Goal: Feedback & Contribution: Submit feedback/report problem

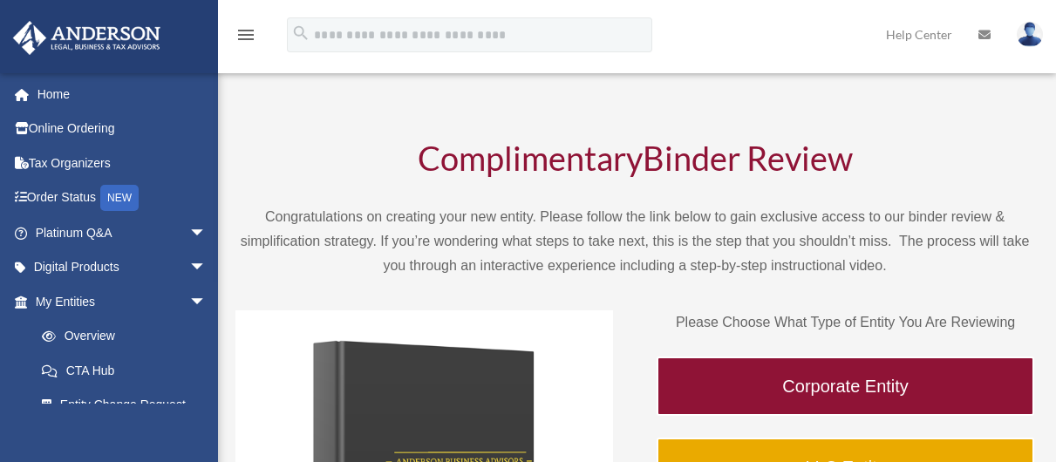
scroll to position [310, 0]
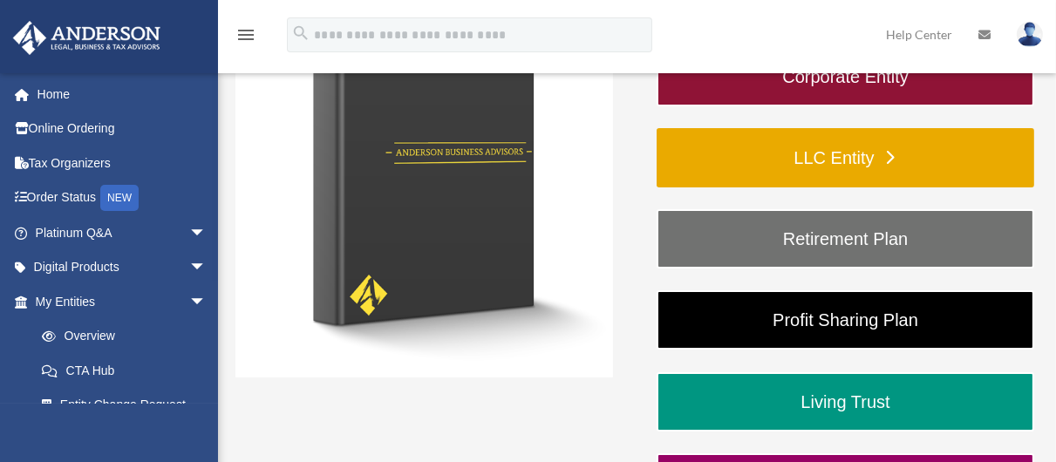
click at [843, 147] on link "LLC Entity" at bounding box center [846, 157] width 378 height 59
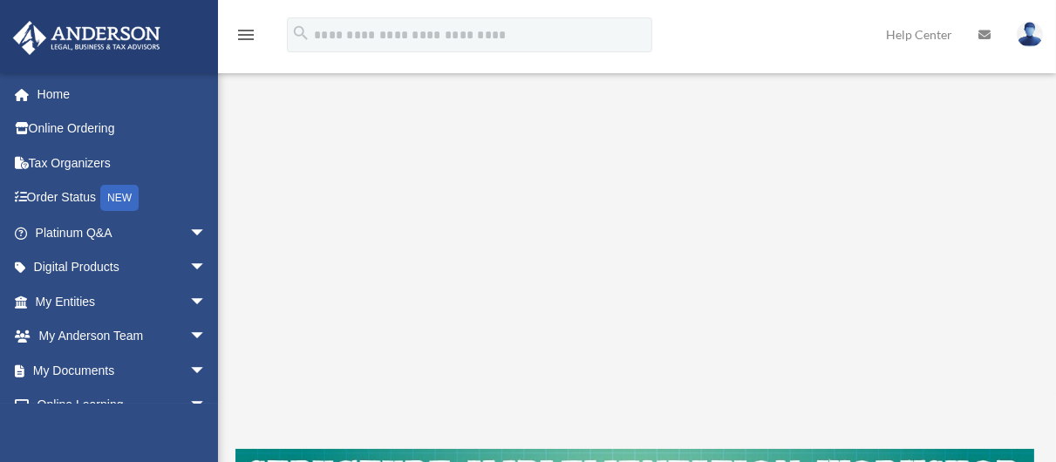
scroll to position [272, 0]
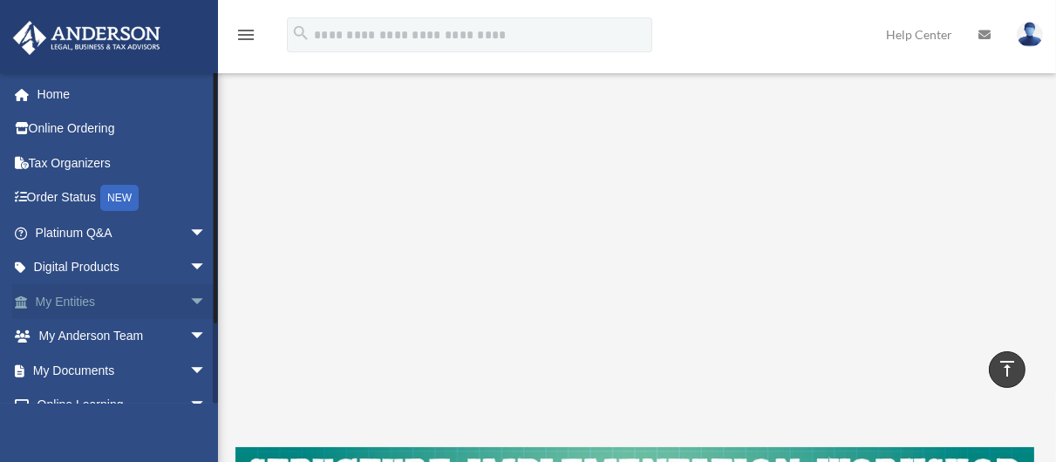
click at [189, 296] on span "arrow_drop_down" at bounding box center [206, 302] width 35 height 36
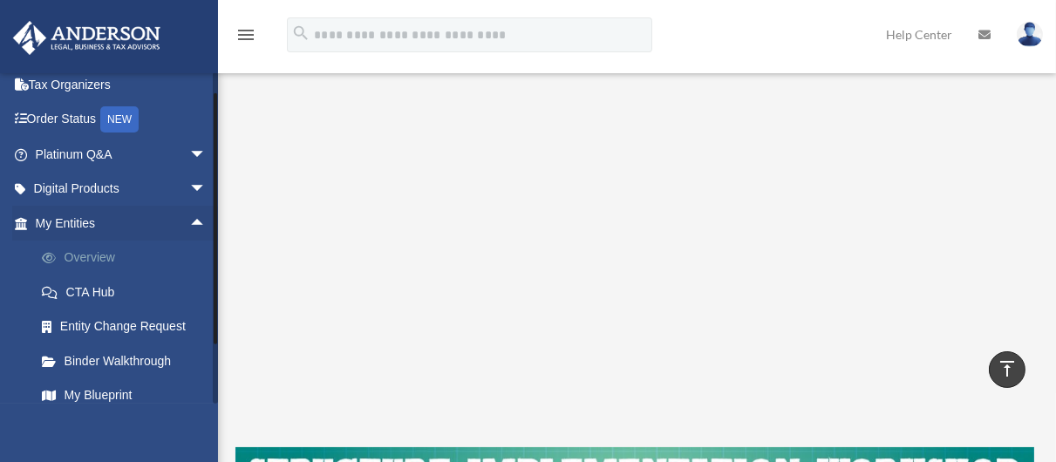
scroll to position [91, 0]
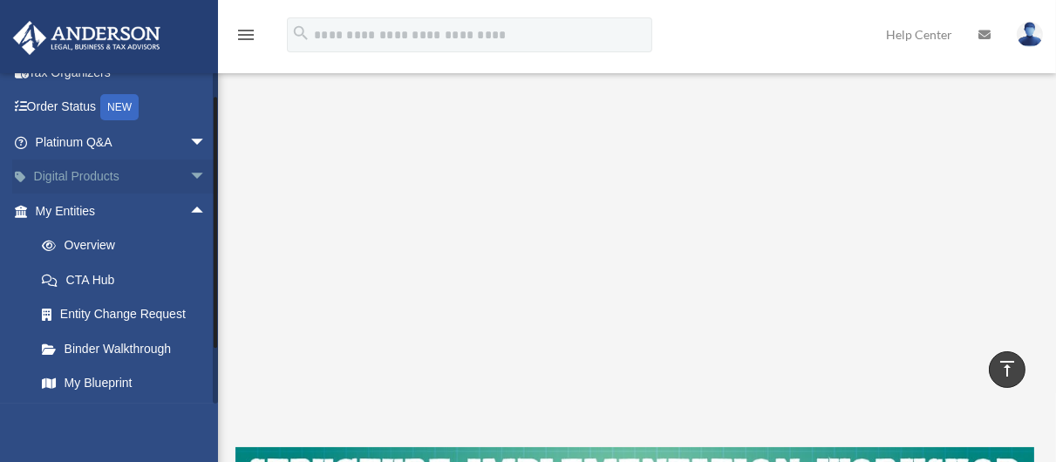
click at [191, 165] on span "arrow_drop_down" at bounding box center [206, 178] width 35 height 36
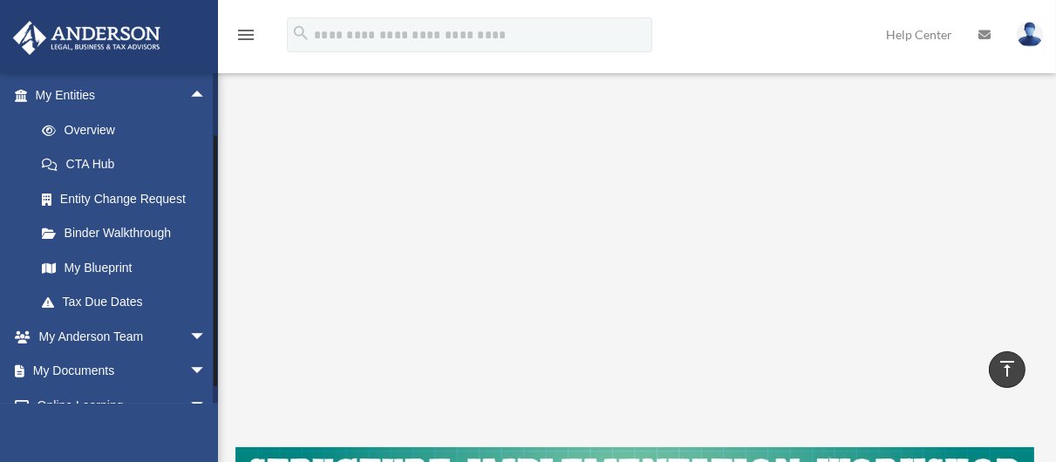
scroll to position [389, 0]
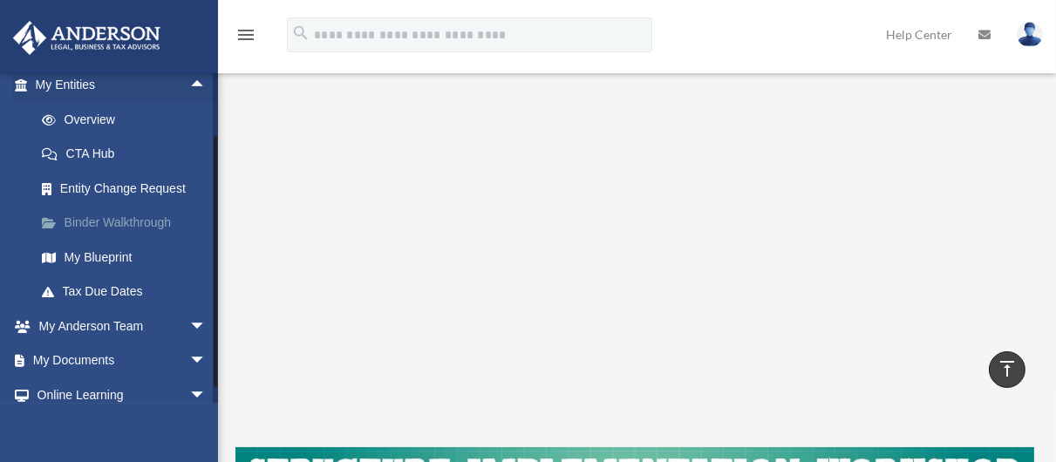
click at [151, 235] on link "Binder Walkthrough" at bounding box center [128, 223] width 208 height 35
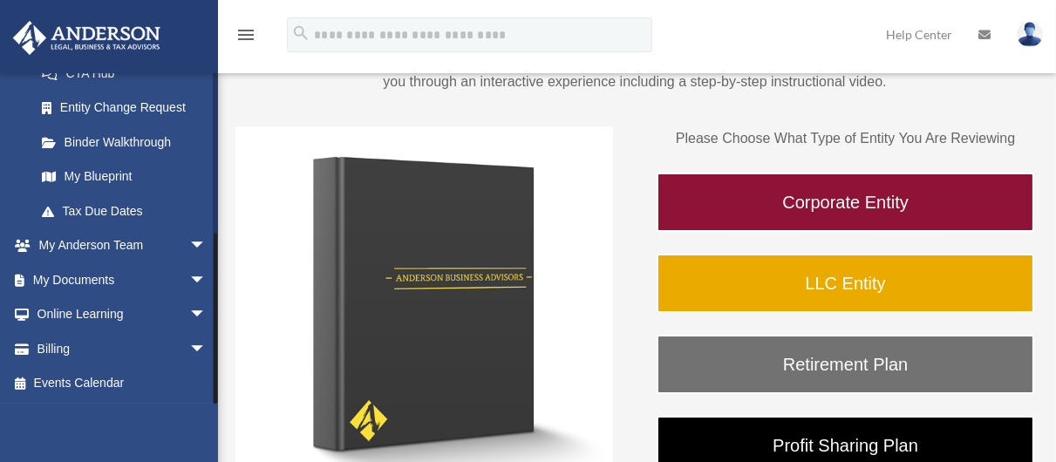
scroll to position [188, 0]
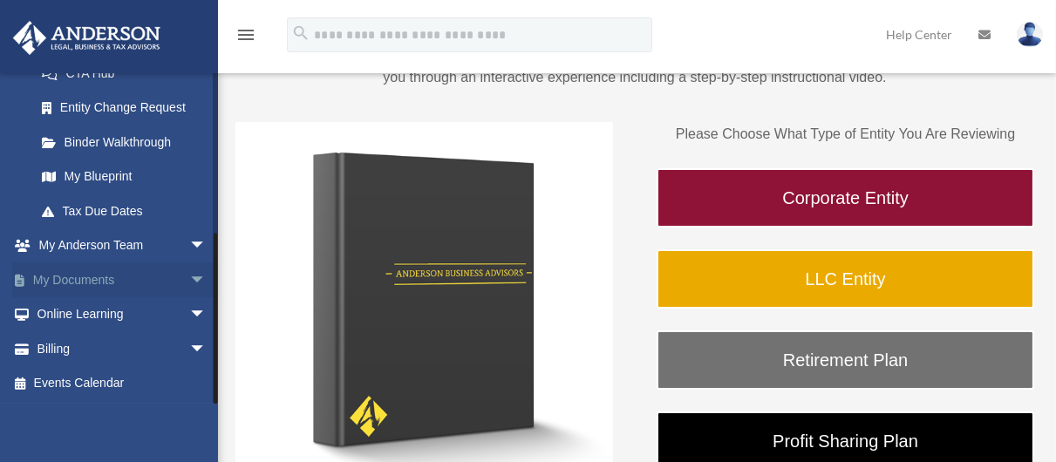
click at [189, 269] on span "arrow_drop_down" at bounding box center [206, 281] width 35 height 36
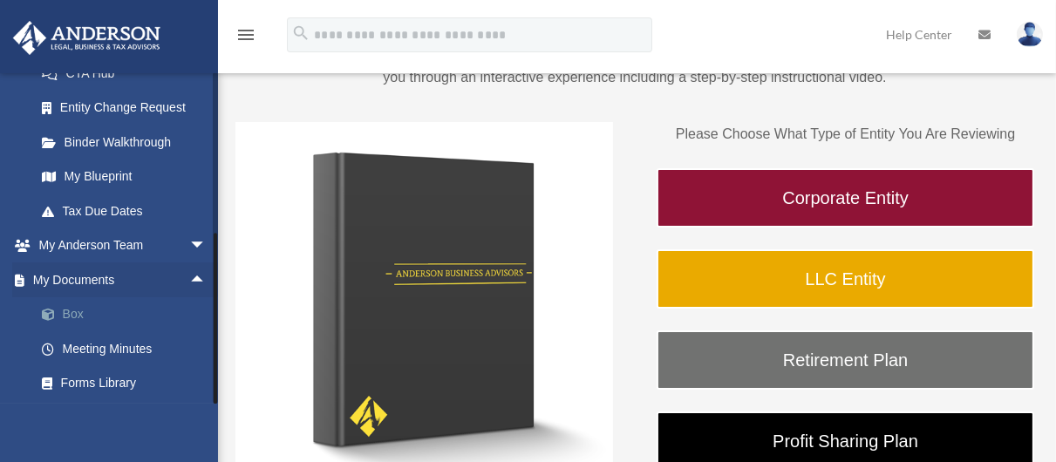
click at [75, 307] on link "Box" at bounding box center [128, 314] width 208 height 35
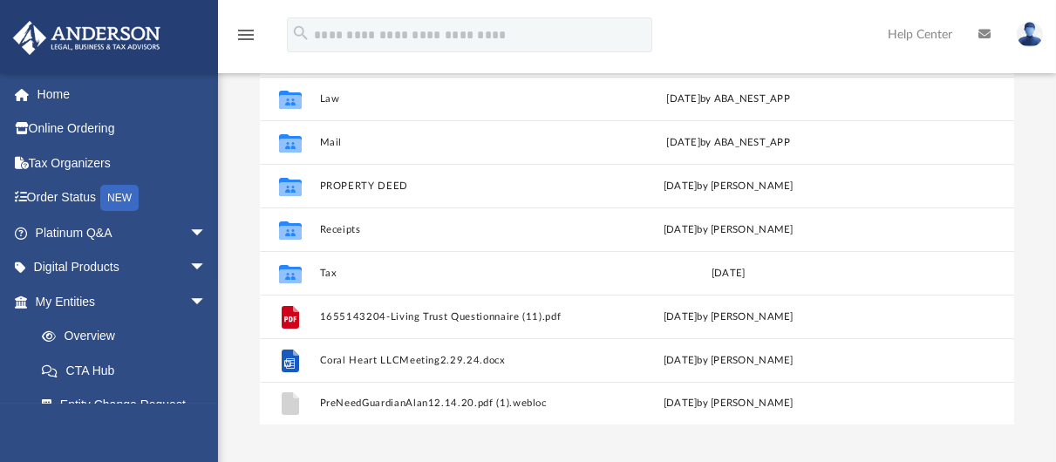
scroll to position [234, 0]
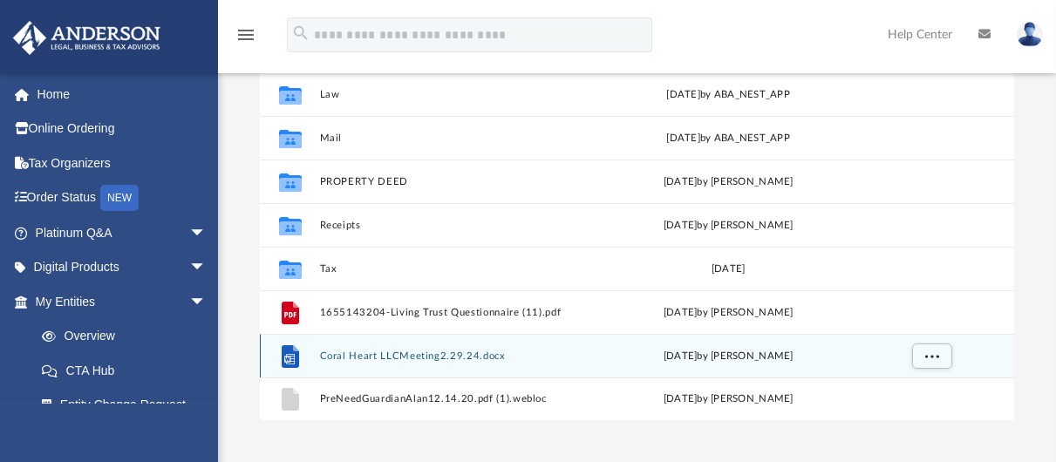
click at [461, 346] on div "File Coral Heart LLCMeeting2.29.24.docx Sun Mar 3 2024 by Alan Griffith" at bounding box center [637, 356] width 755 height 44
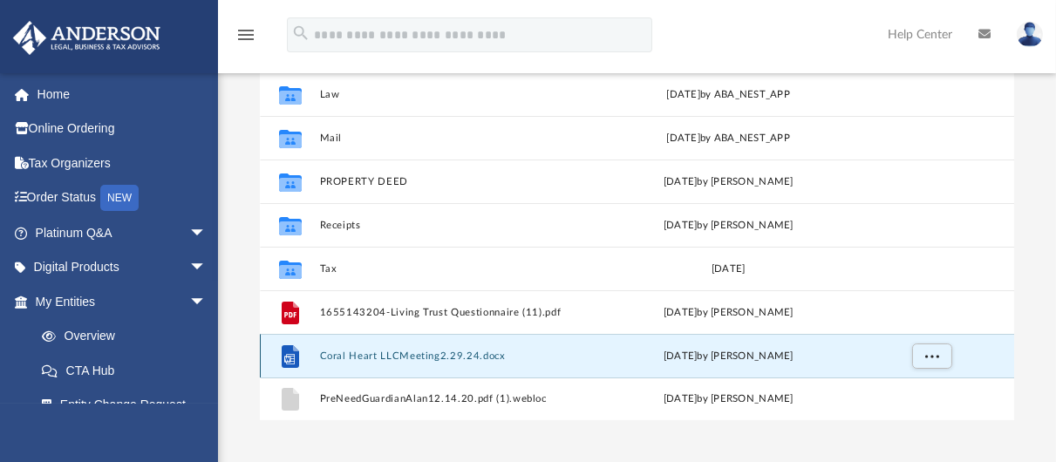
click at [458, 351] on button "Coral Heart LLCMeeting2.29.24.docx" at bounding box center [454, 356] width 268 height 11
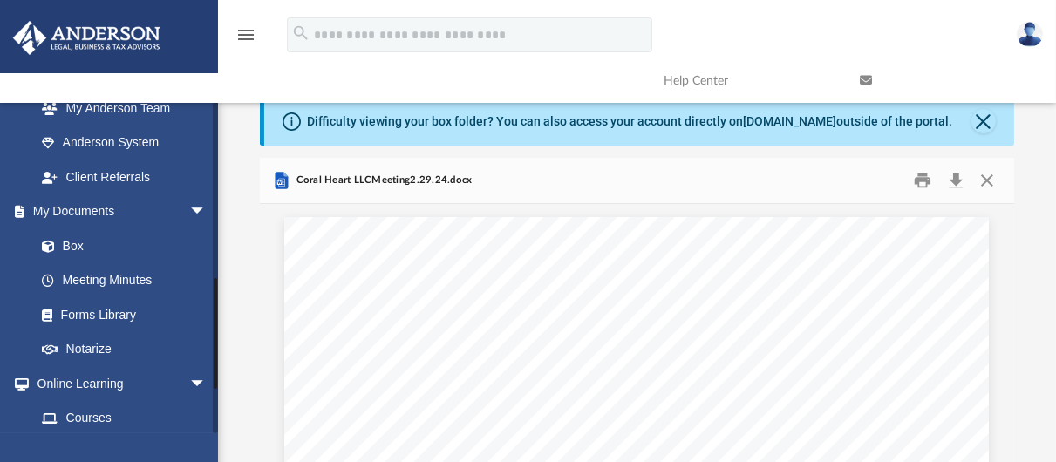
scroll to position [516, 0]
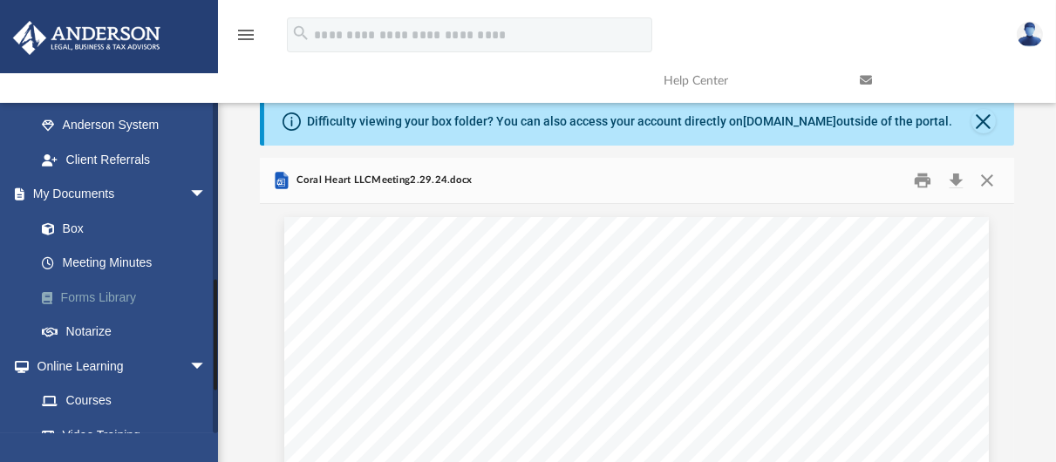
click at [132, 290] on link "Forms Library" at bounding box center [128, 297] width 208 height 35
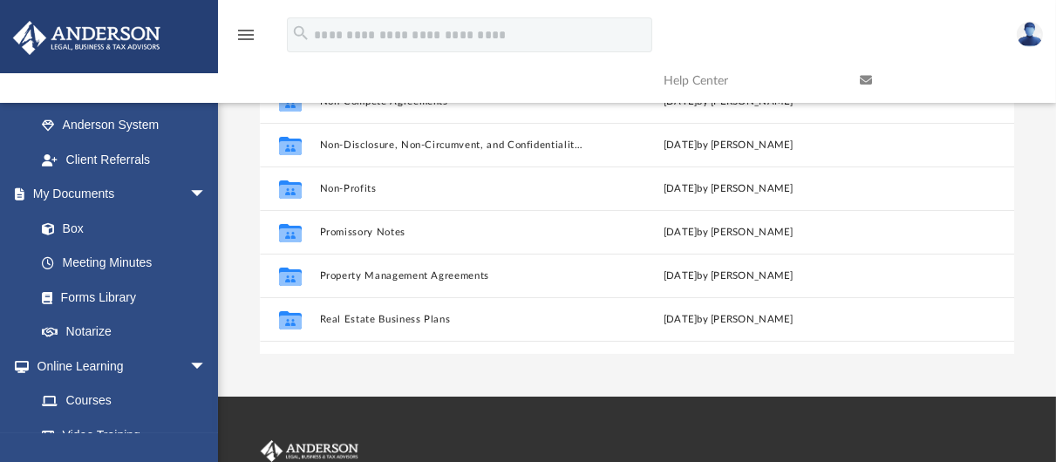
scroll to position [824, 0]
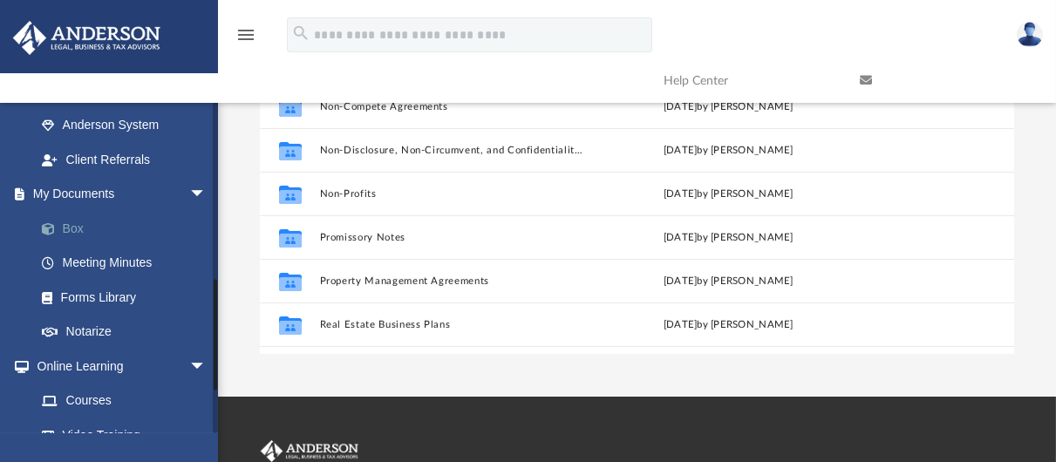
click at [79, 221] on link "Box" at bounding box center [128, 228] width 208 height 35
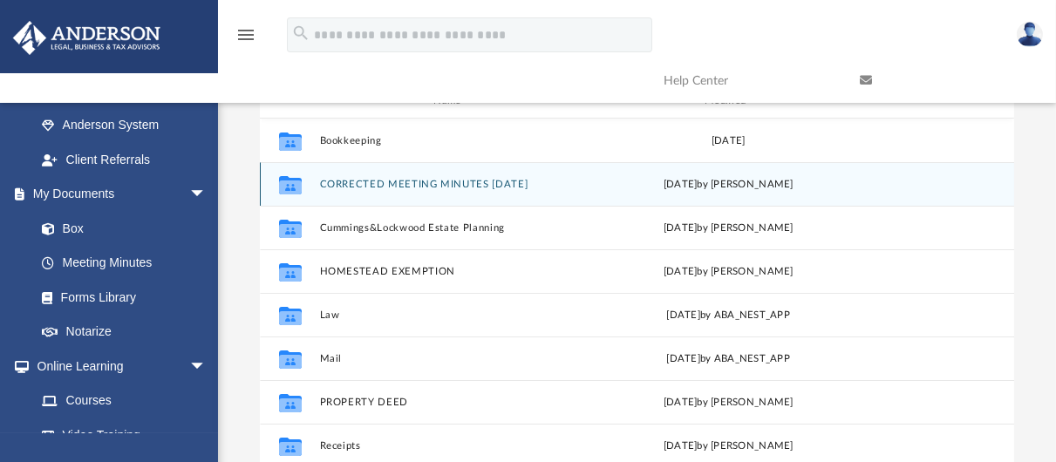
scroll to position [179, 0]
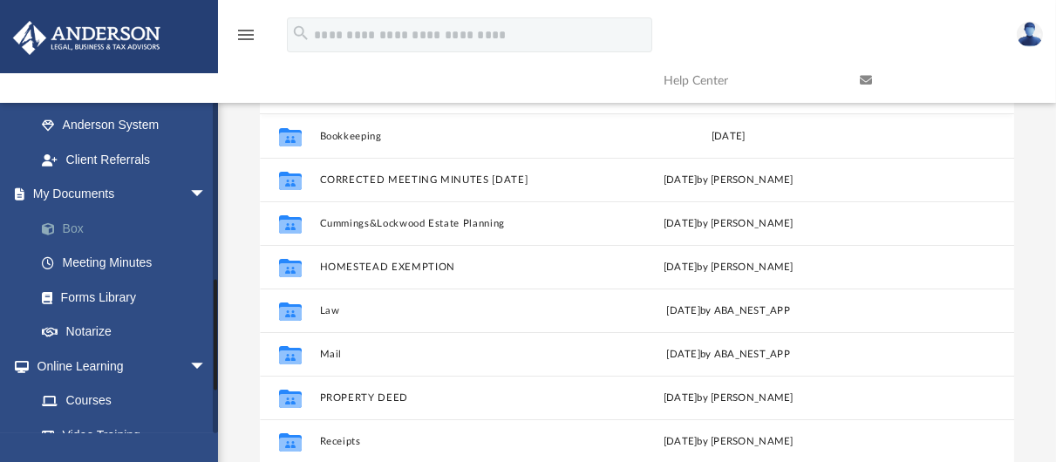
click at [75, 221] on link "Box" at bounding box center [128, 228] width 208 height 35
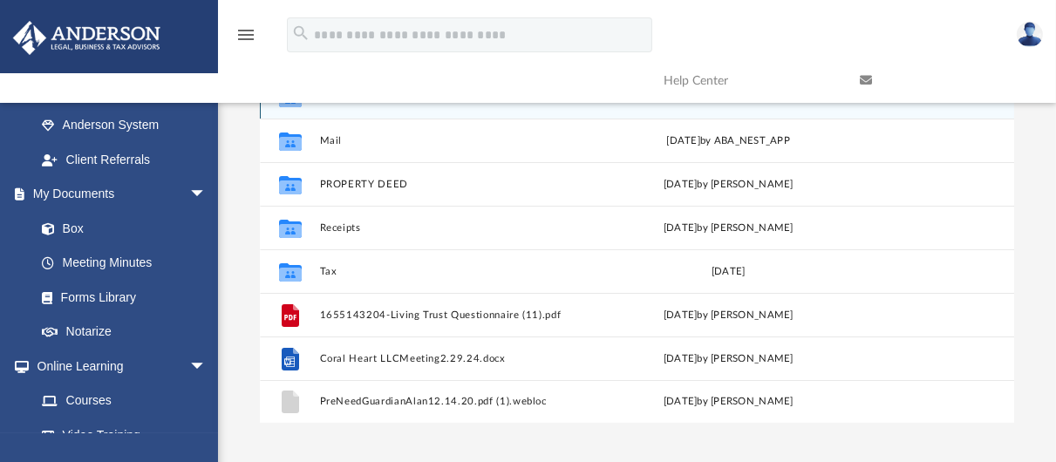
scroll to position [250, 0]
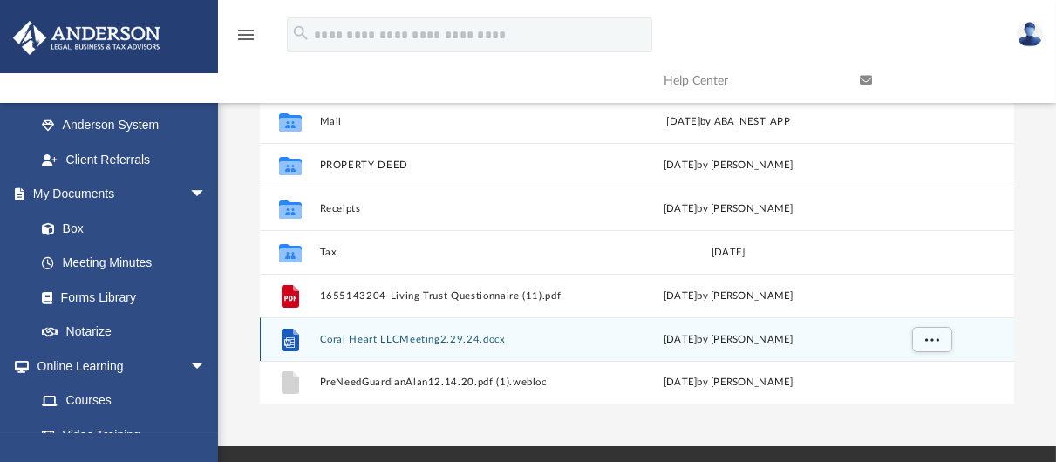
click at [386, 330] on div "File Coral Heart LLCMeeting2.29.24.docx Sun Mar 3 2024 by Alan Griffith" at bounding box center [637, 340] width 755 height 44
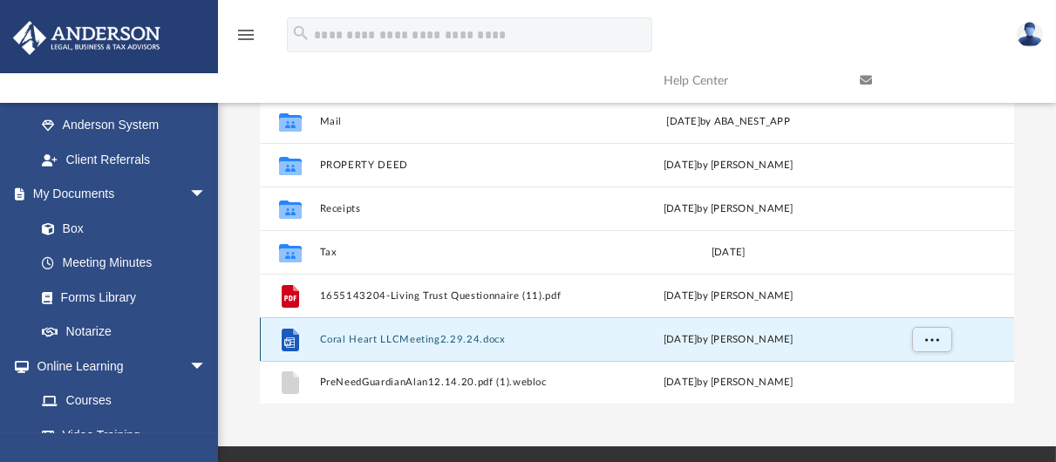
click at [389, 340] on button "Coral Heart LLCMeeting2.29.24.docx" at bounding box center [454, 339] width 268 height 11
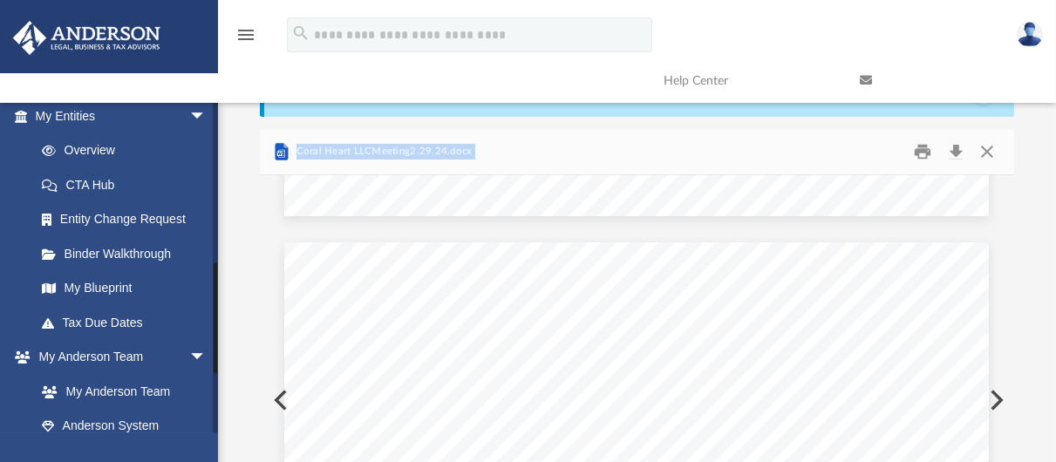
scroll to position [0, 0]
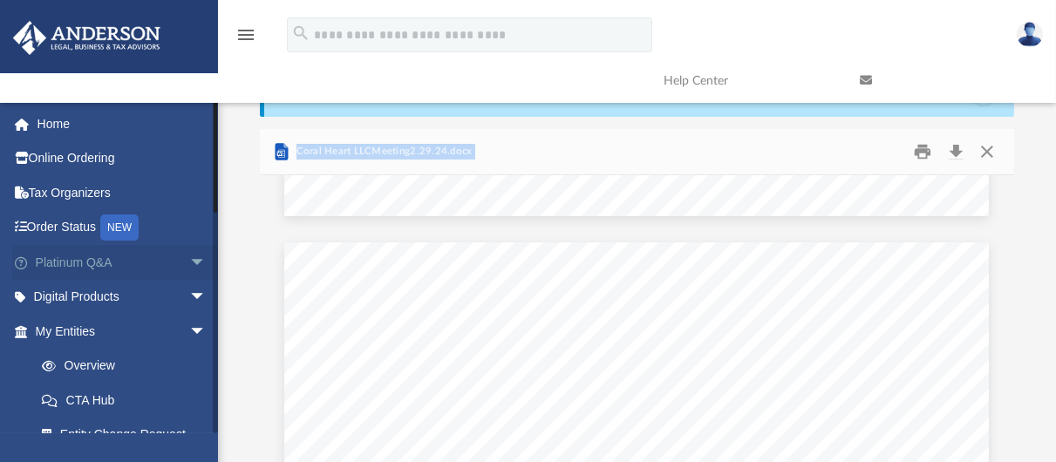
click at [189, 256] on span "arrow_drop_down" at bounding box center [206, 263] width 35 height 36
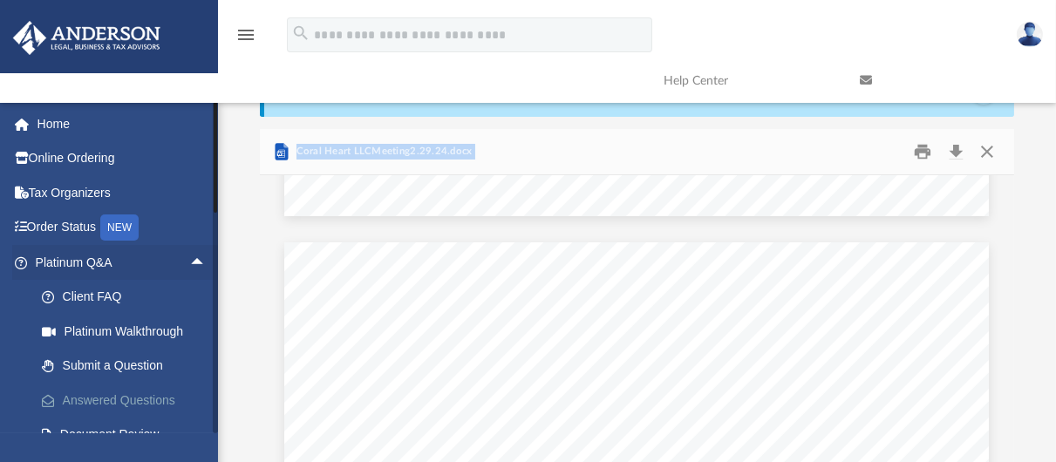
click at [170, 397] on link "Answered Questions" at bounding box center [128, 400] width 208 height 35
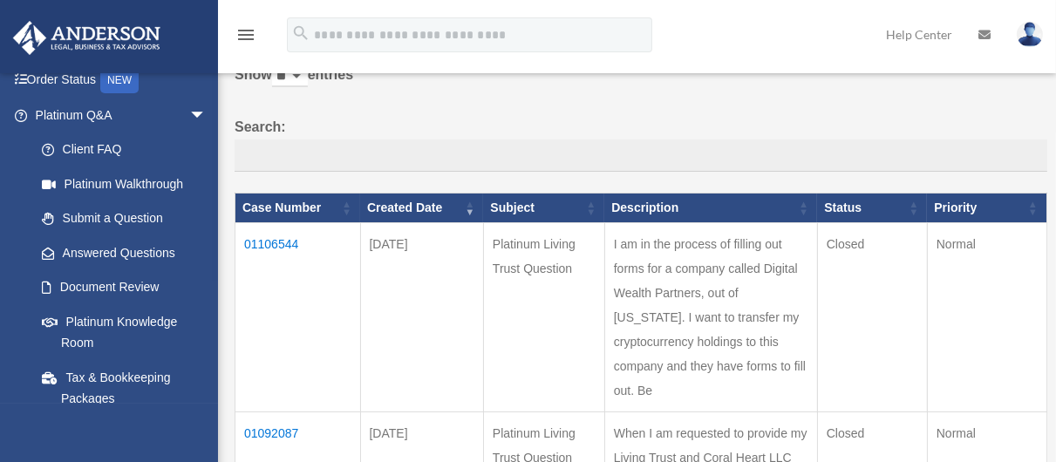
scroll to position [91, 0]
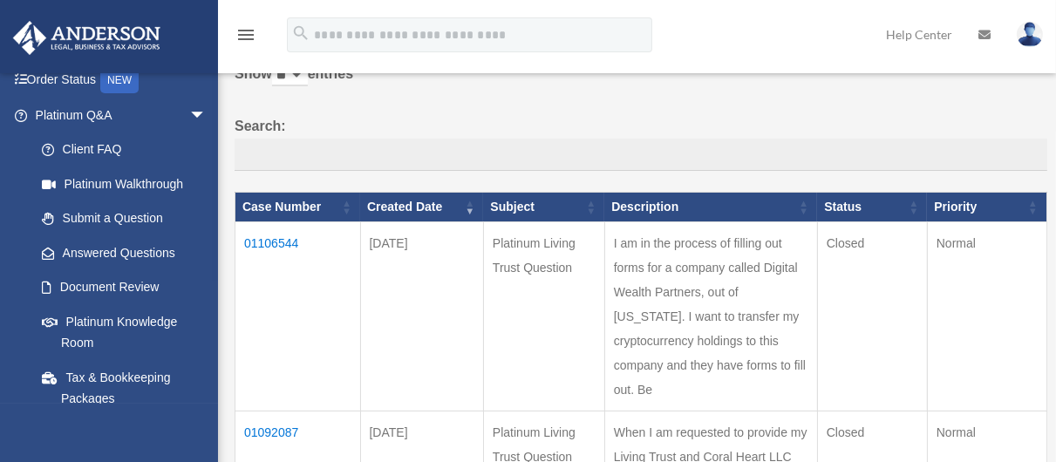
click at [275, 234] on td "01106544" at bounding box center [299, 316] width 126 height 189
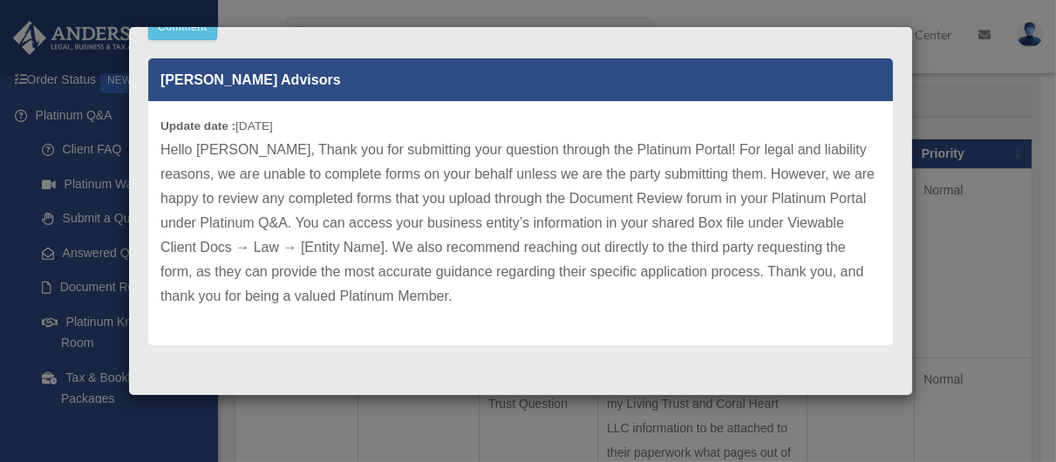
scroll to position [0, 0]
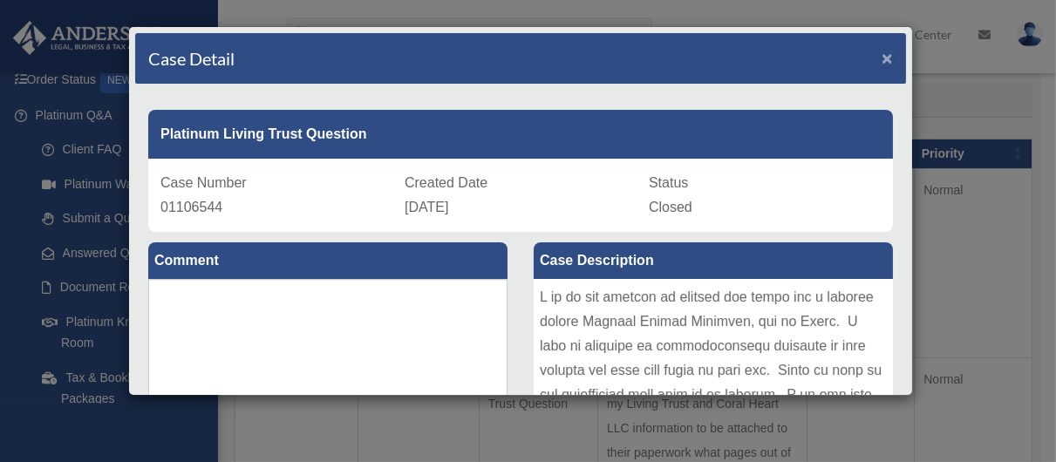
click at [882, 58] on span "×" at bounding box center [887, 58] width 11 height 20
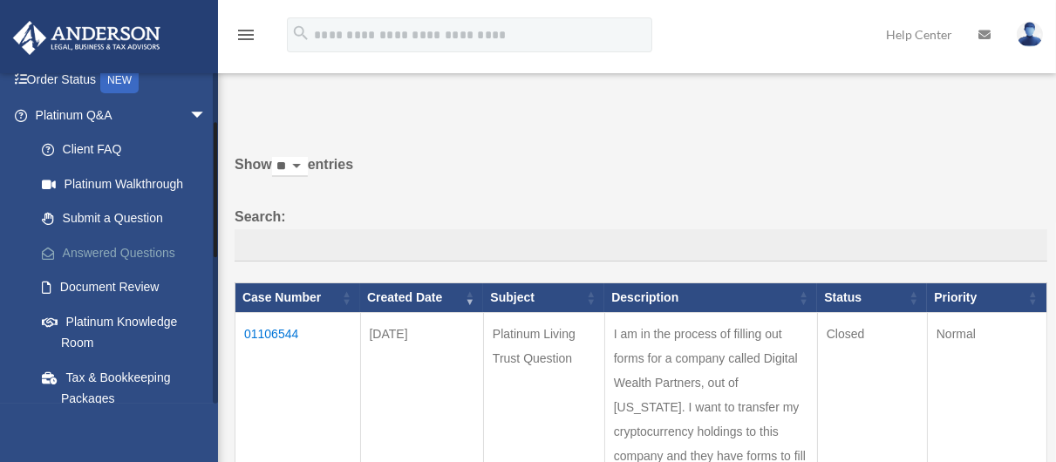
click at [159, 247] on link "Answered Questions" at bounding box center [128, 253] width 208 height 35
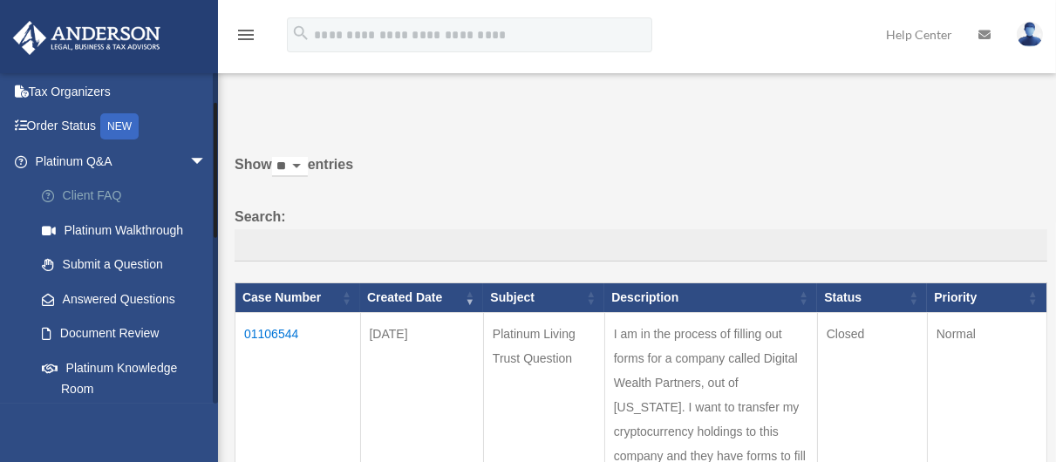
scroll to position [73, 0]
click at [189, 152] on span "arrow_drop_down" at bounding box center [206, 160] width 35 height 36
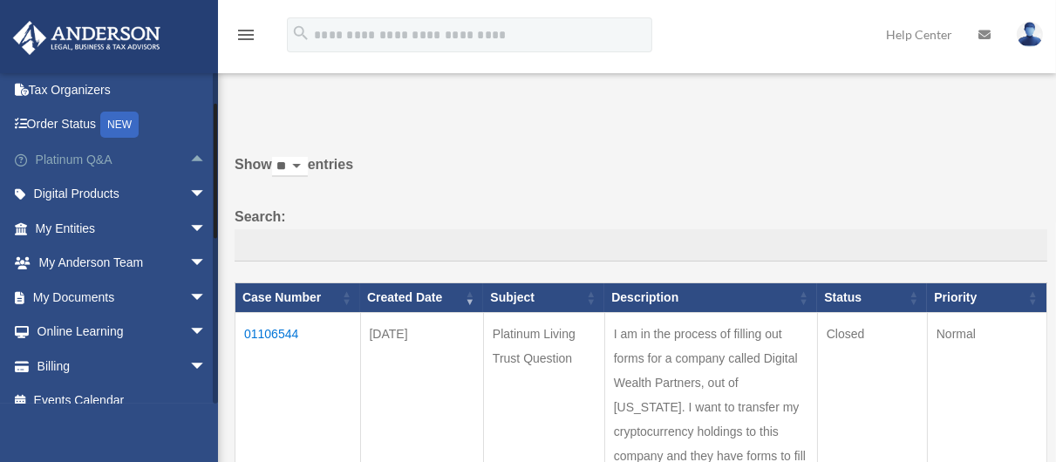
click at [100, 155] on link "Platinum Q&A arrow_drop_up" at bounding box center [122, 159] width 221 height 35
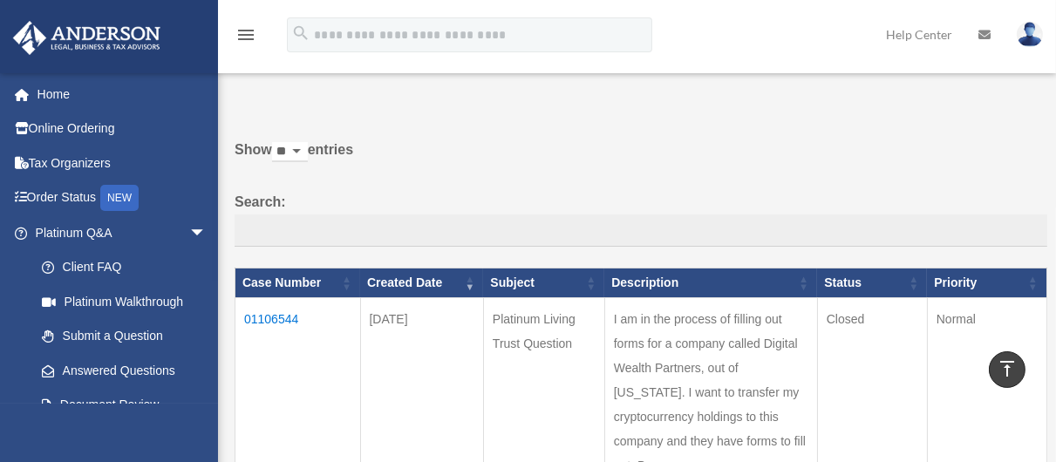
scroll to position [3, 0]
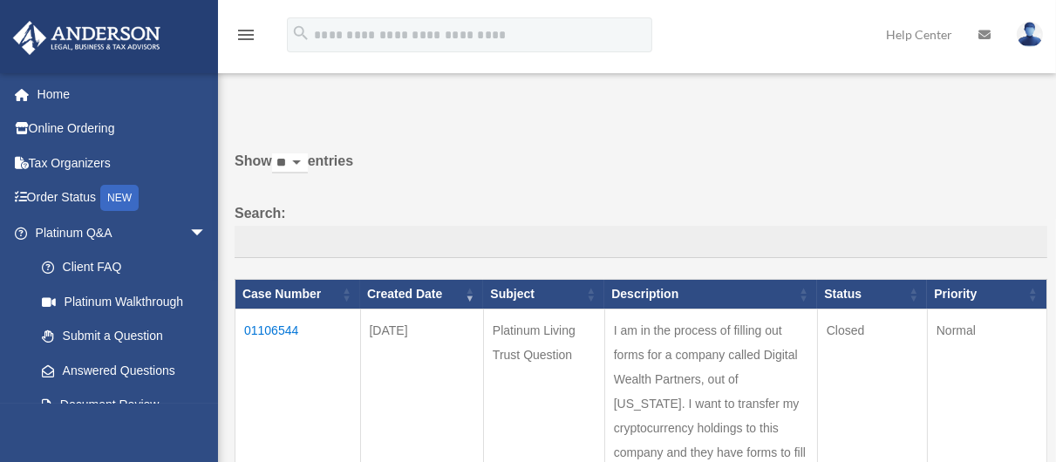
click at [284, 332] on td "01106544" at bounding box center [299, 404] width 126 height 189
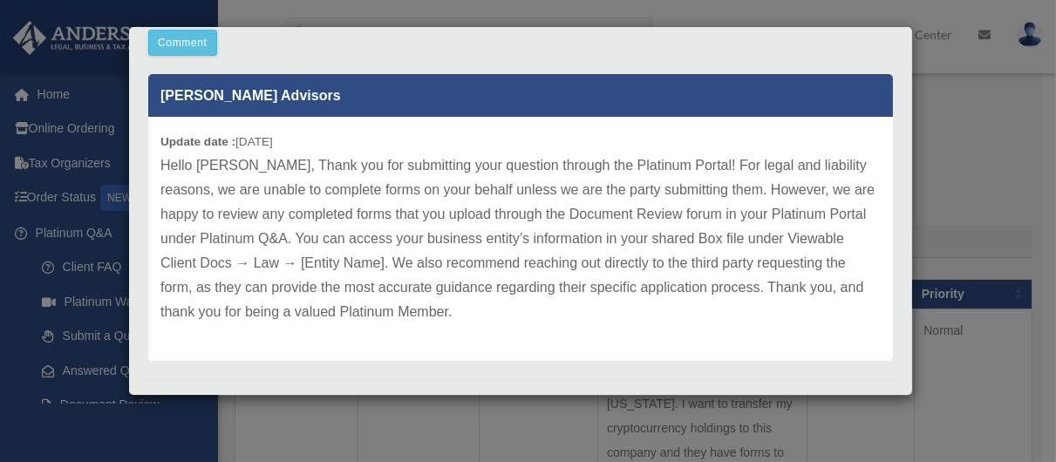
scroll to position [538, 0]
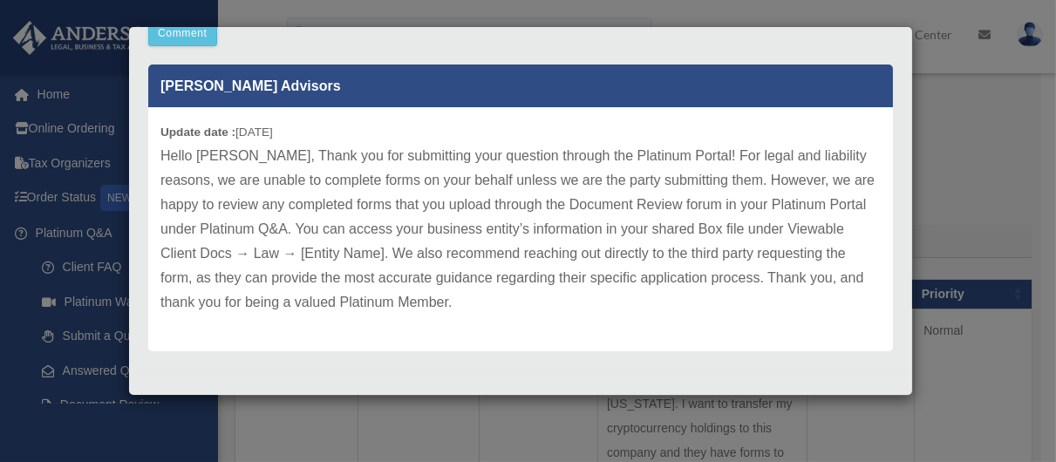
click at [42, 318] on div "Case Detail × Platinum Living Trust Question Case Number 01106544 Created Date …" at bounding box center [528, 231] width 1056 height 462
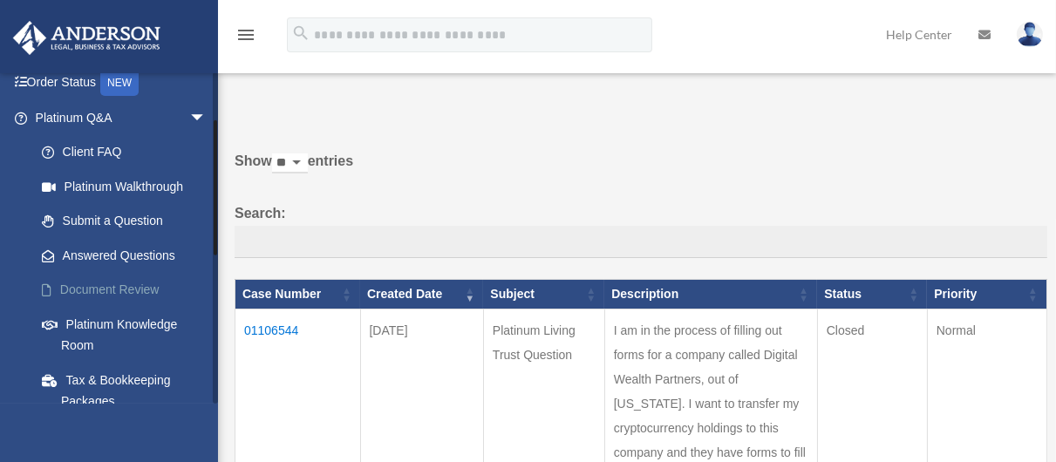
scroll to position [113, 0]
click at [160, 289] on link "Document Review" at bounding box center [128, 292] width 208 height 35
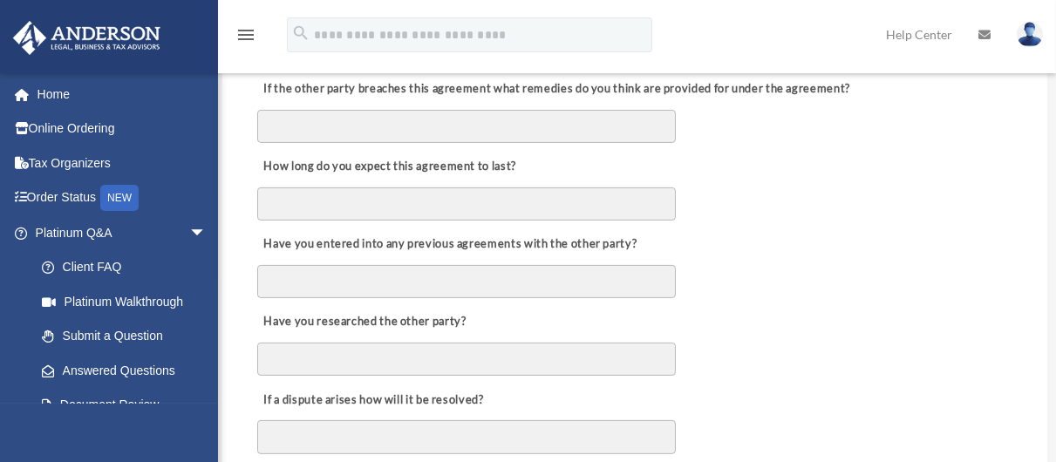
scroll to position [755, 0]
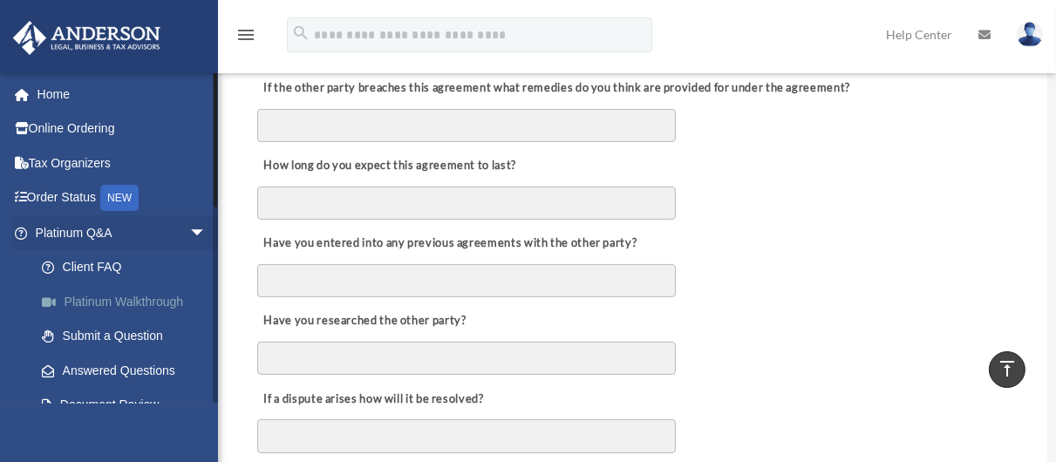
click at [174, 292] on link "Platinum Walkthrough" at bounding box center [128, 301] width 208 height 35
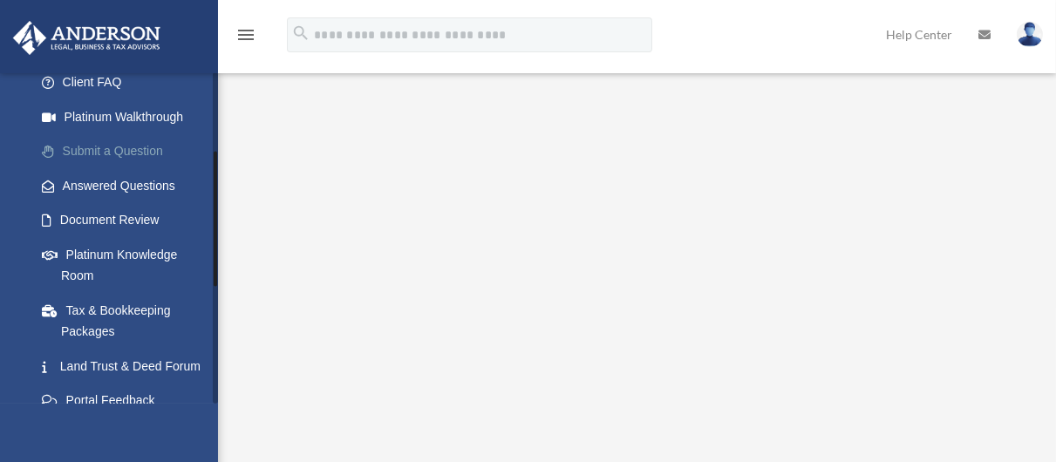
scroll to position [187, 0]
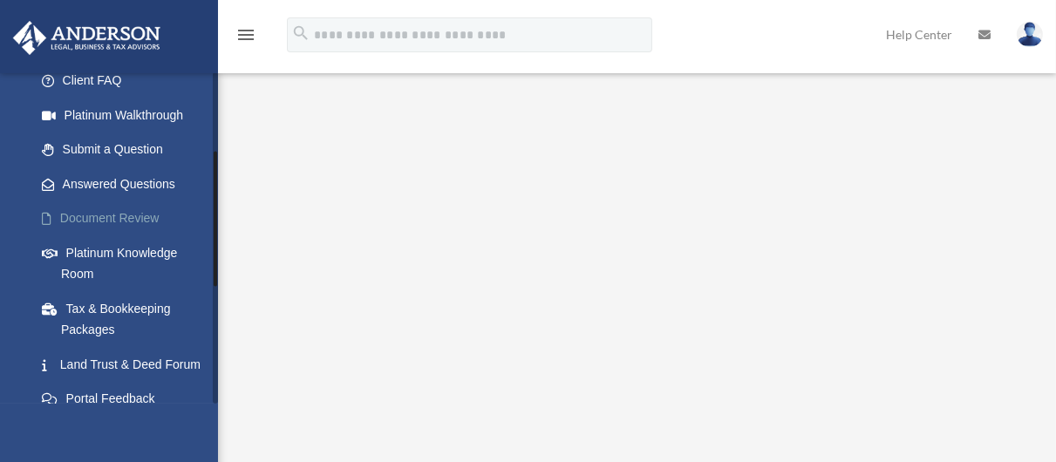
click at [138, 212] on link "Document Review" at bounding box center [128, 219] width 208 height 35
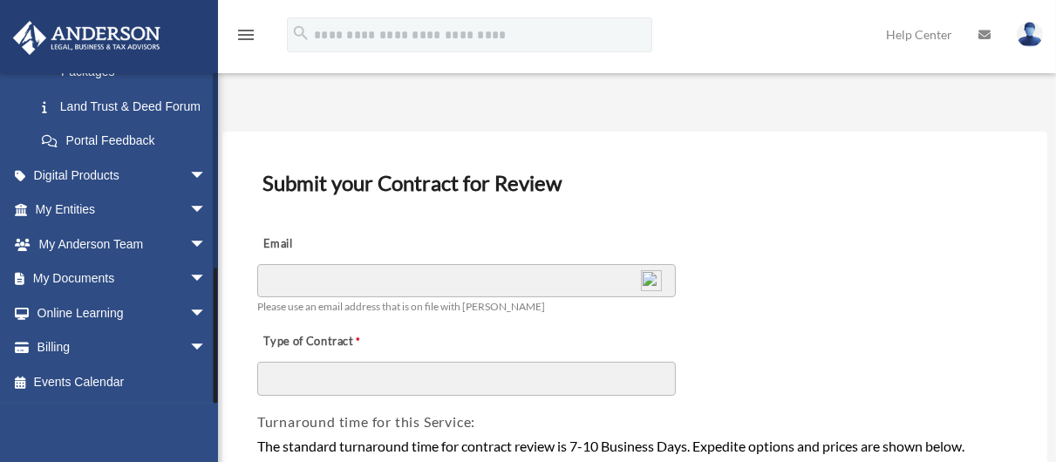
scroll to position [464, 0]
click at [189, 202] on span "arrow_drop_down" at bounding box center [206, 211] width 35 height 36
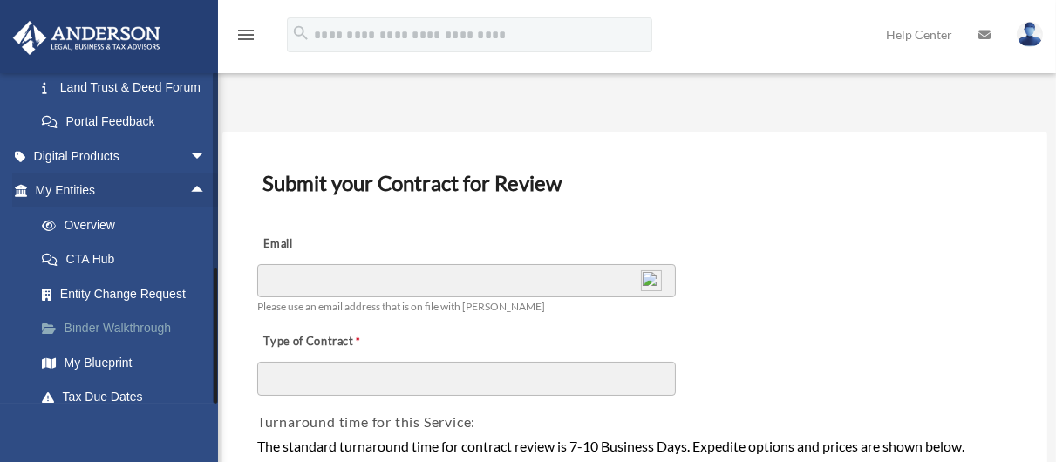
click at [158, 345] on link "Binder Walkthrough" at bounding box center [128, 328] width 208 height 35
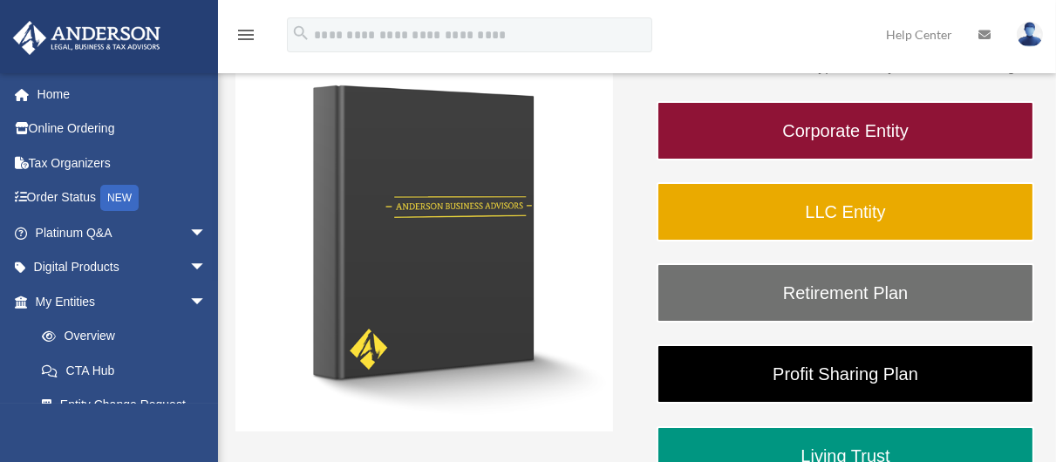
scroll to position [264, 0]
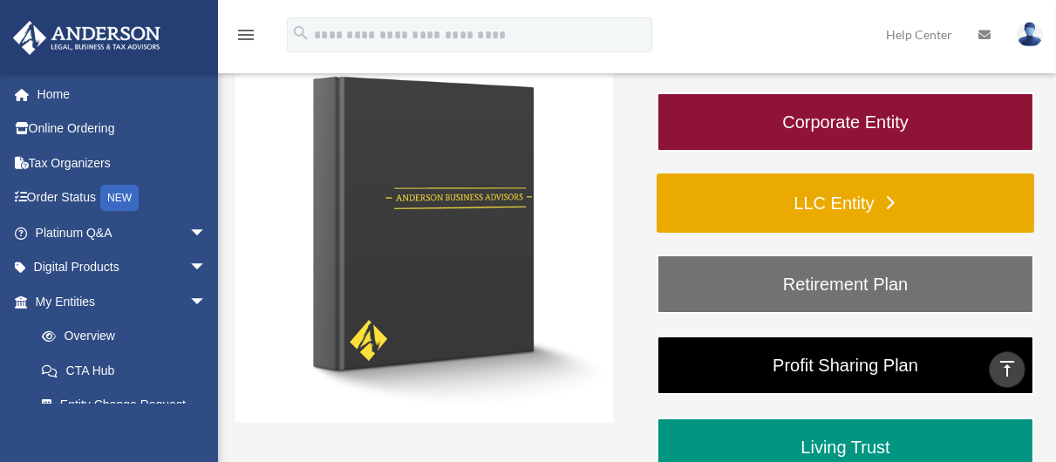
click at [805, 199] on link "LLC Entity" at bounding box center [846, 203] width 378 height 59
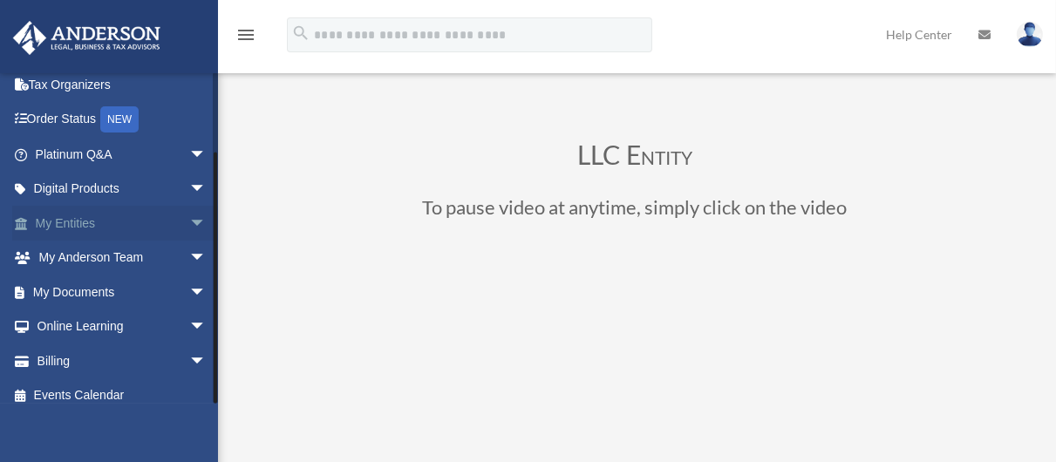
scroll to position [91, 0]
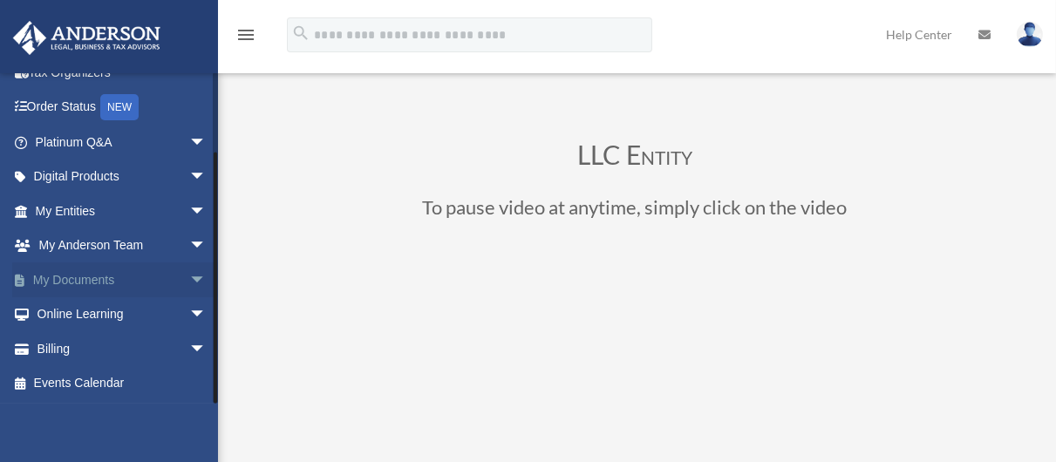
click at [189, 273] on span "arrow_drop_down" at bounding box center [206, 281] width 35 height 36
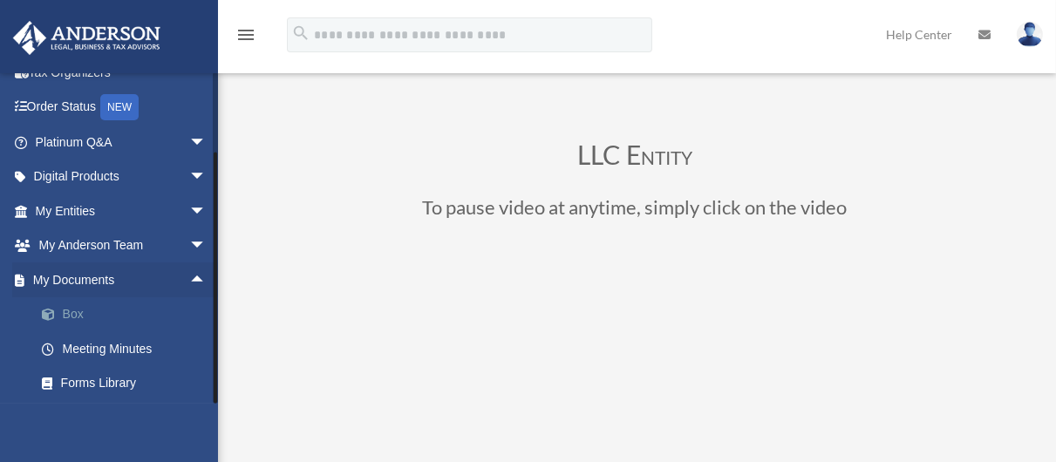
click at [67, 308] on link "Box" at bounding box center [128, 314] width 208 height 35
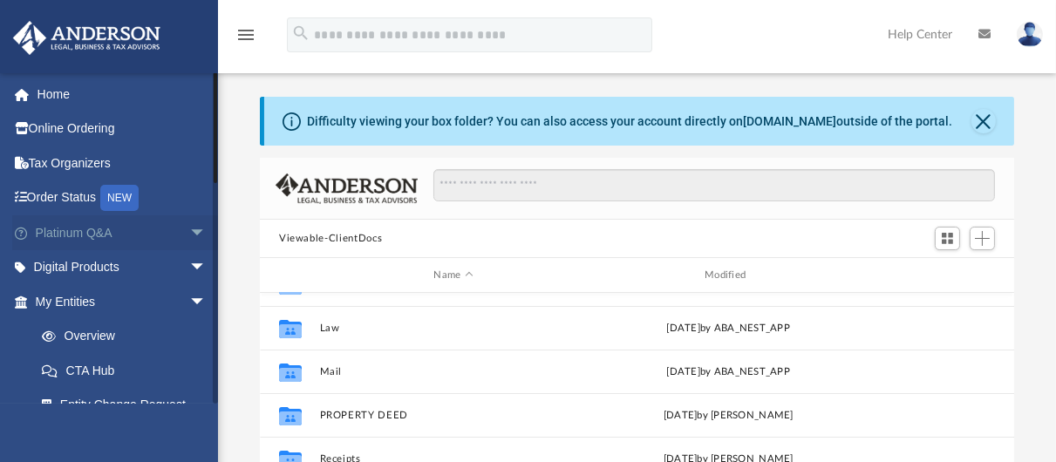
click at [189, 229] on span "arrow_drop_down" at bounding box center [206, 233] width 35 height 36
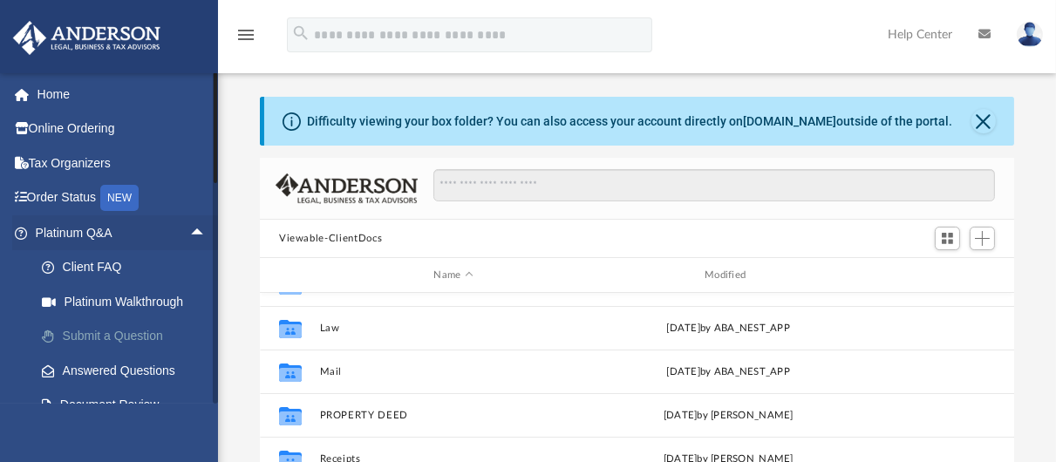
click at [142, 329] on link "Submit a Question" at bounding box center [128, 336] width 208 height 35
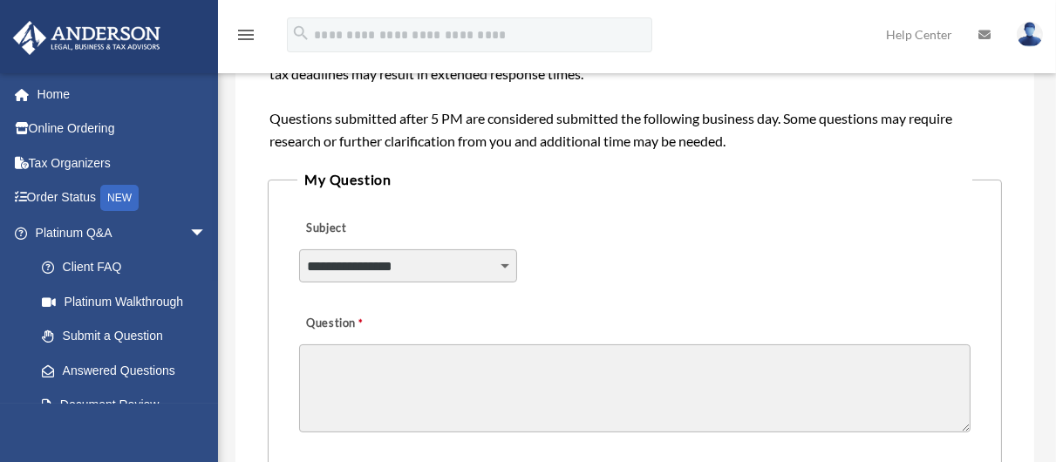
scroll to position [365, 0]
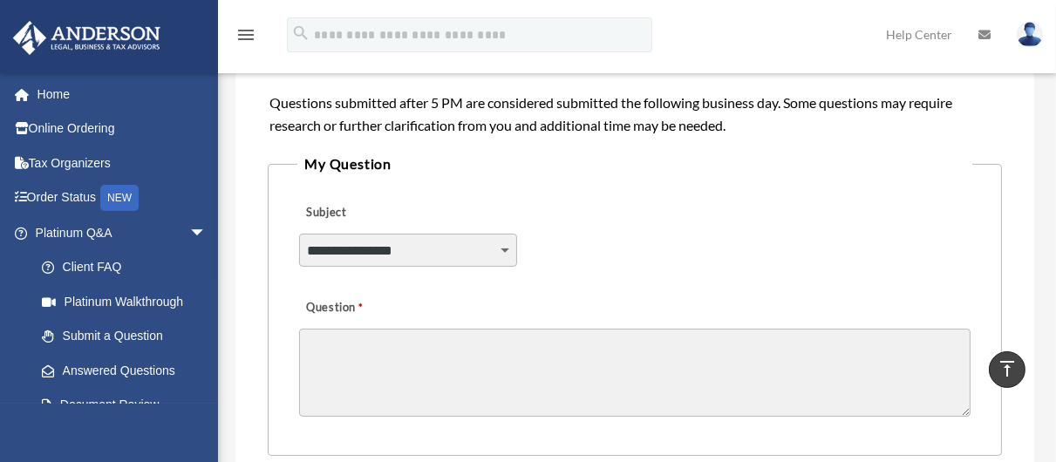
click at [501, 245] on select "**********" at bounding box center [407, 250] width 217 height 33
select select "******"
click at [337, 353] on textarea "Question" at bounding box center [634, 373] width 671 height 88
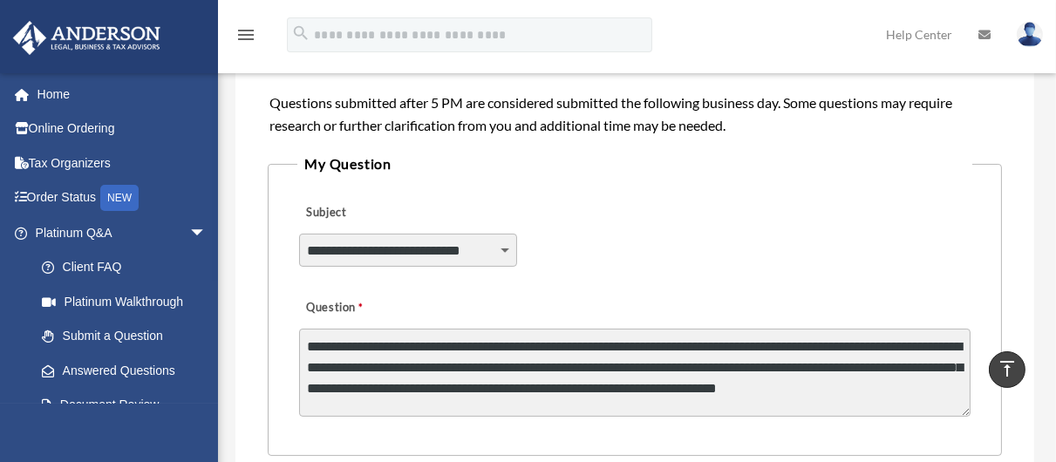
scroll to position [1, 0]
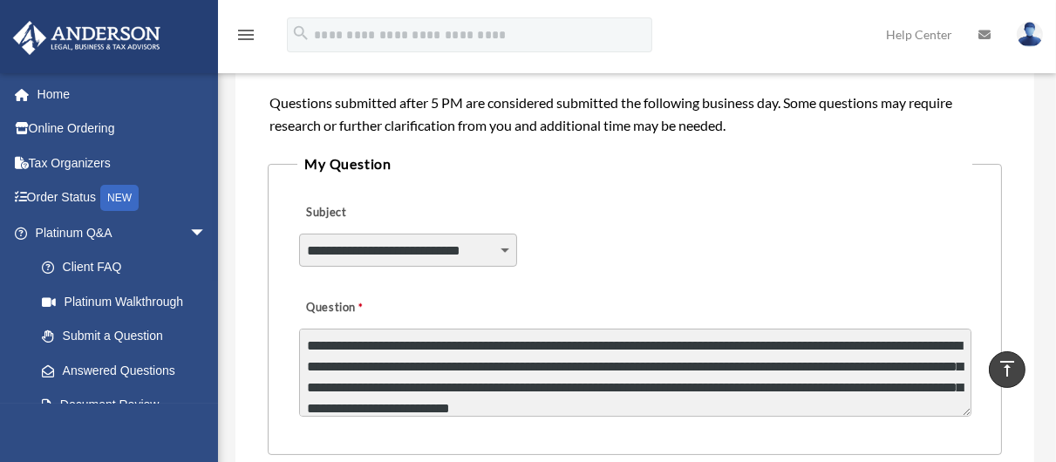
click at [789, 371] on textarea "**********" at bounding box center [635, 373] width 673 height 88
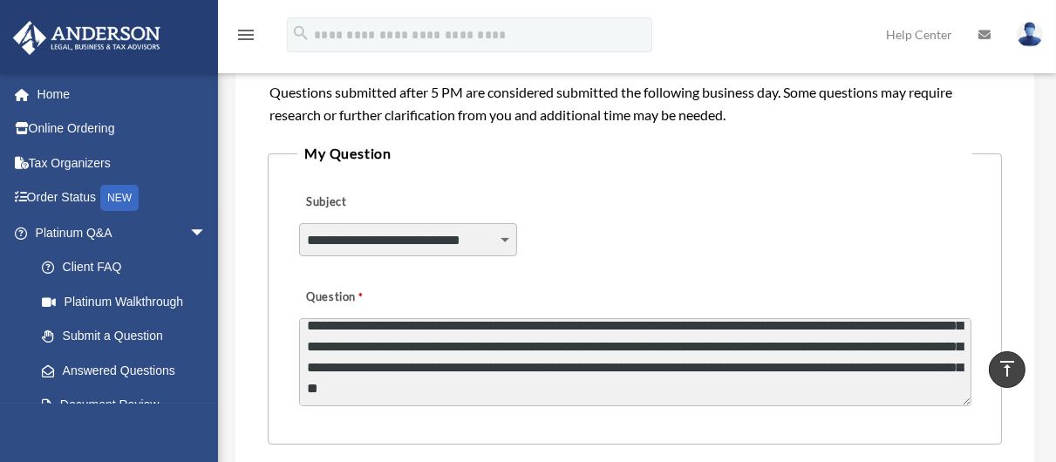
scroll to position [377, 0]
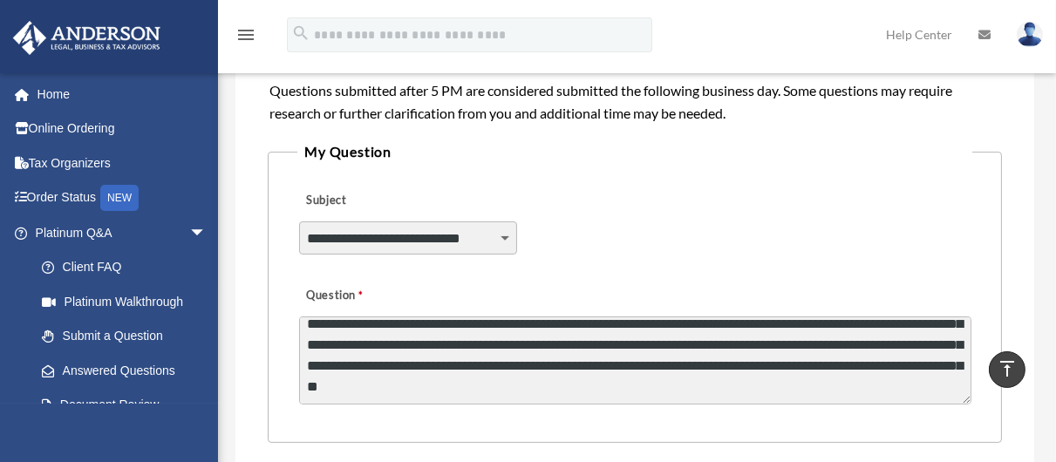
click at [762, 389] on textarea "**********" at bounding box center [635, 361] width 673 height 88
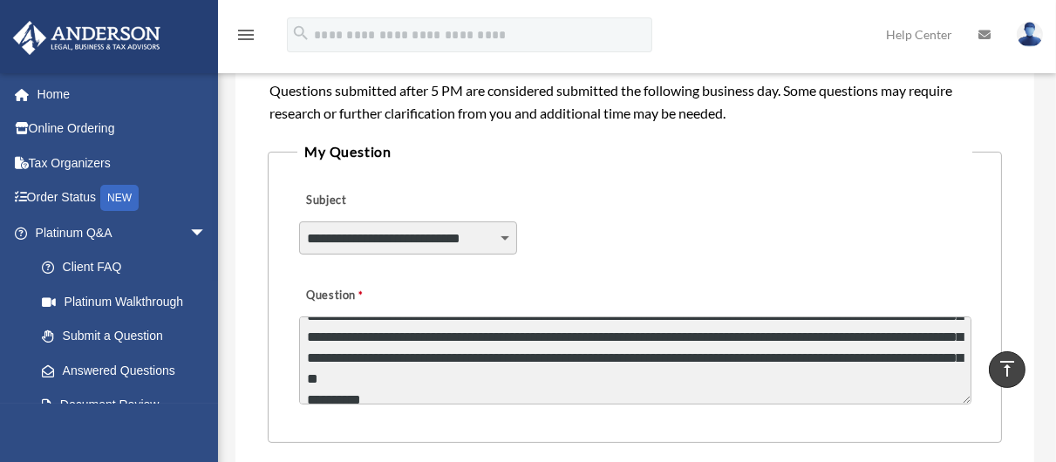
scroll to position [72, 0]
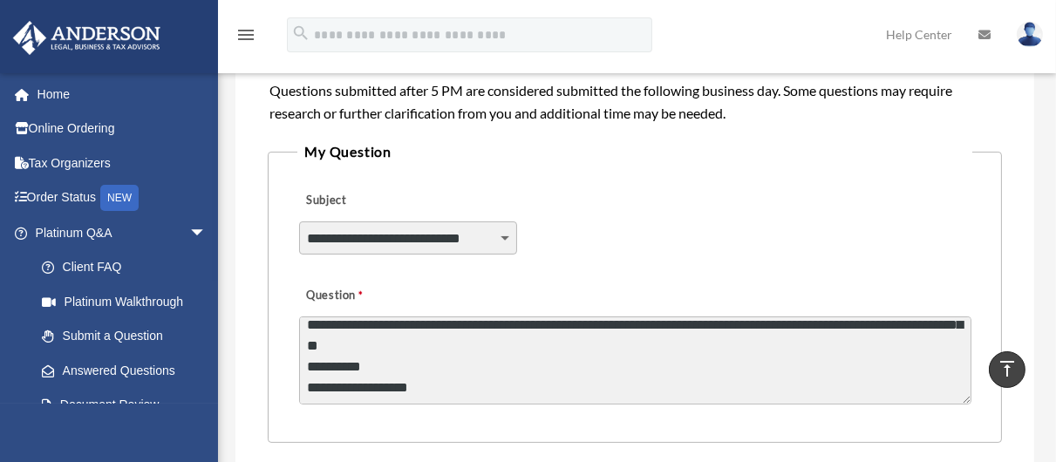
type textarea "**********"
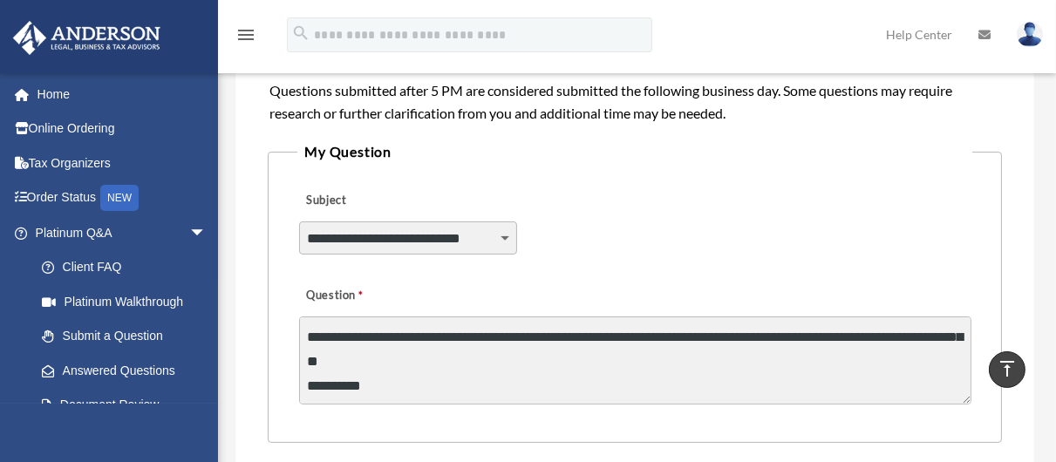
scroll to position [75, 0]
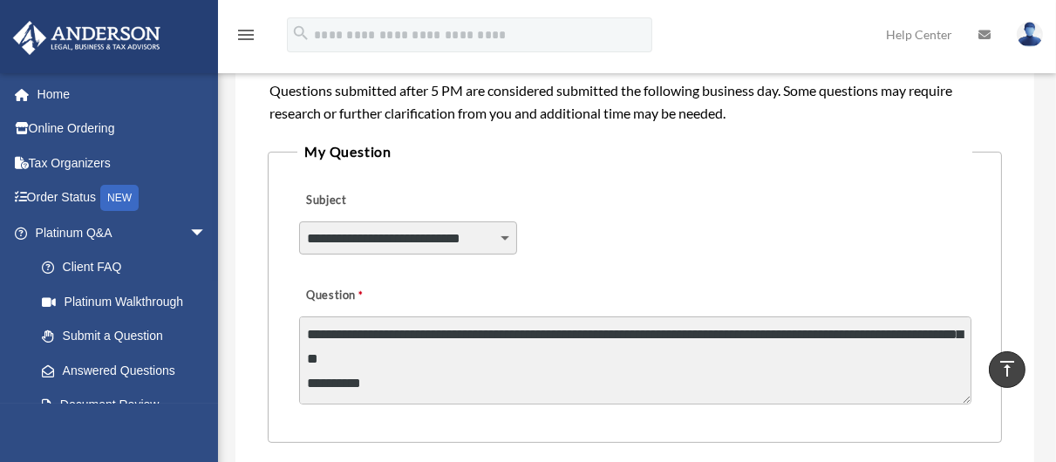
click at [1007, 366] on icon "vertical_align_top" at bounding box center [1007, 369] width 21 height 21
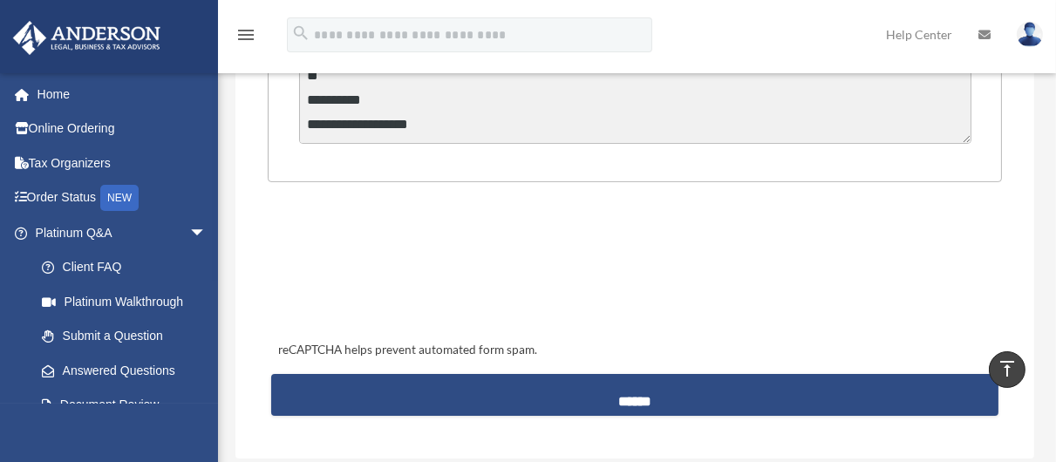
scroll to position [672, 0]
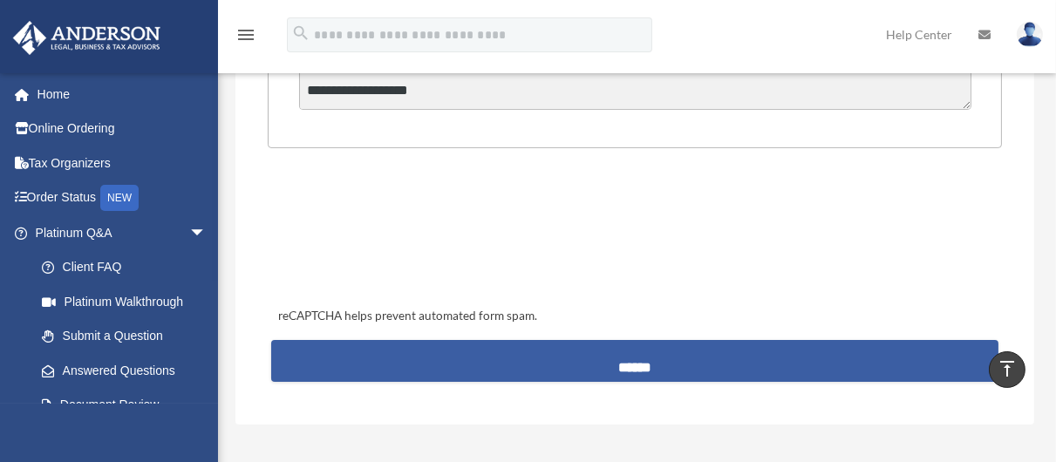
click at [624, 351] on input "******" at bounding box center [635, 361] width 728 height 42
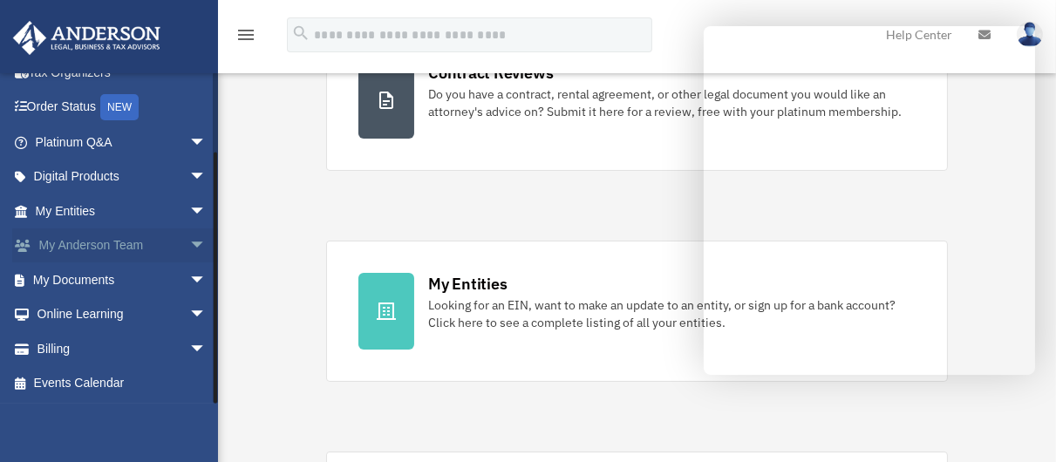
scroll to position [428, 0]
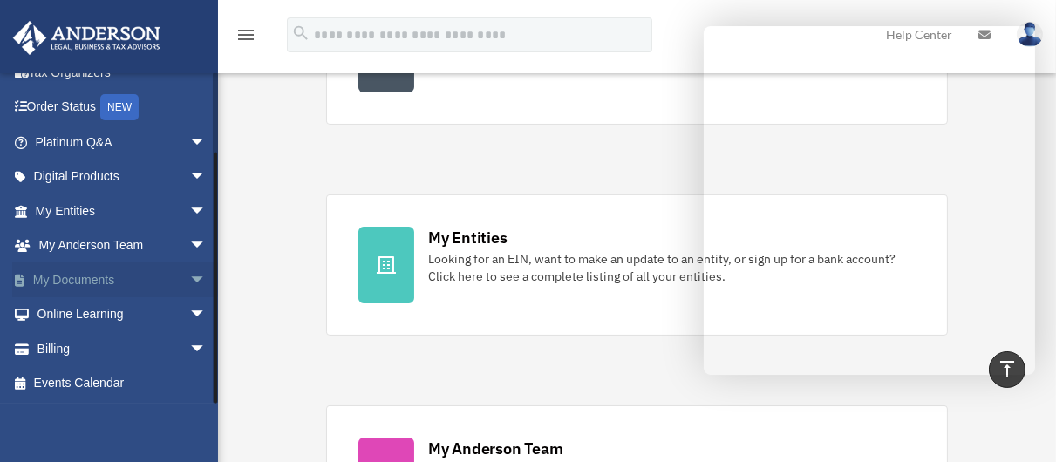
click at [106, 276] on link "My Documents arrow_drop_down" at bounding box center [122, 280] width 221 height 35
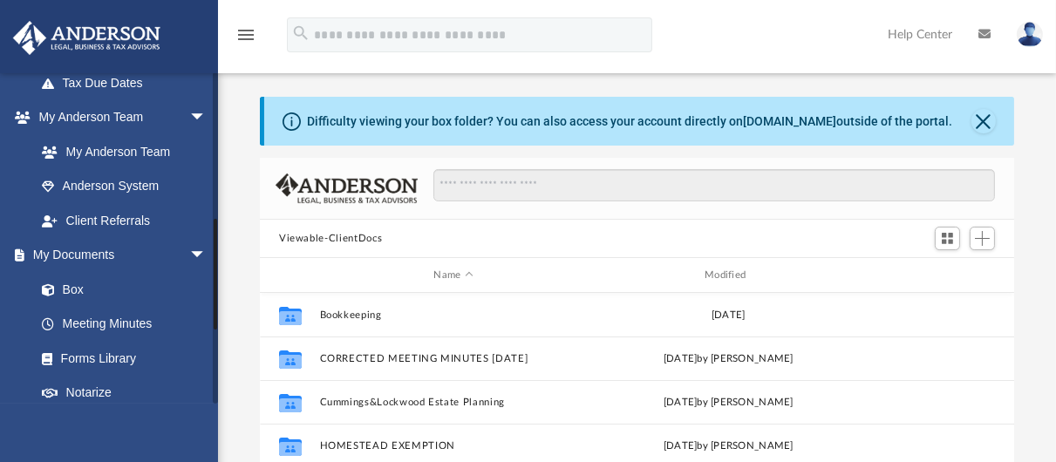
scroll to position [427, 0]
click at [75, 278] on link "Box" at bounding box center [128, 287] width 208 height 35
click at [63, 281] on link "Box" at bounding box center [128, 287] width 208 height 35
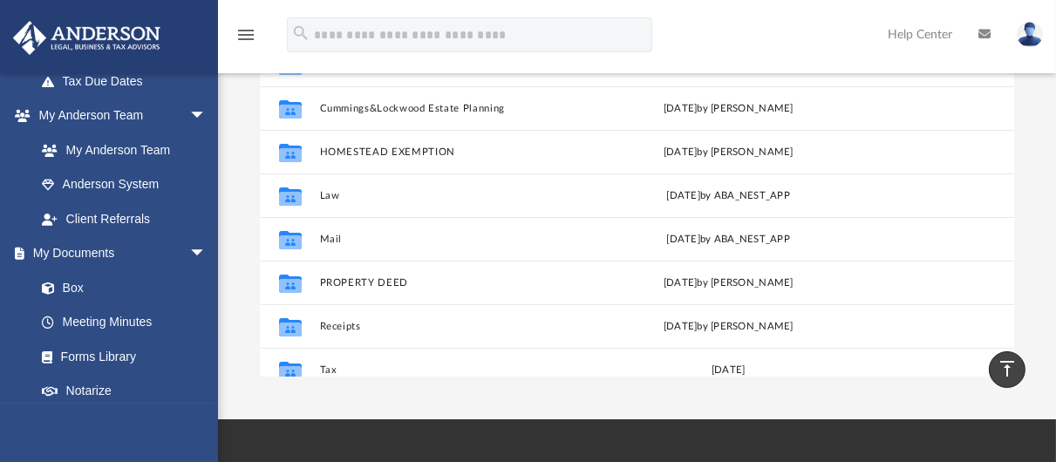
scroll to position [15, 0]
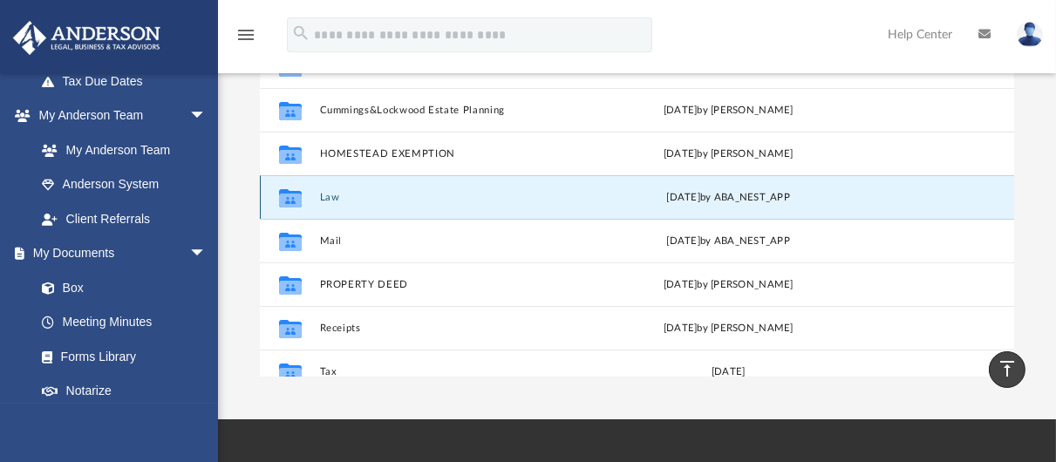
click at [327, 192] on button "Law" at bounding box center [454, 197] width 268 height 11
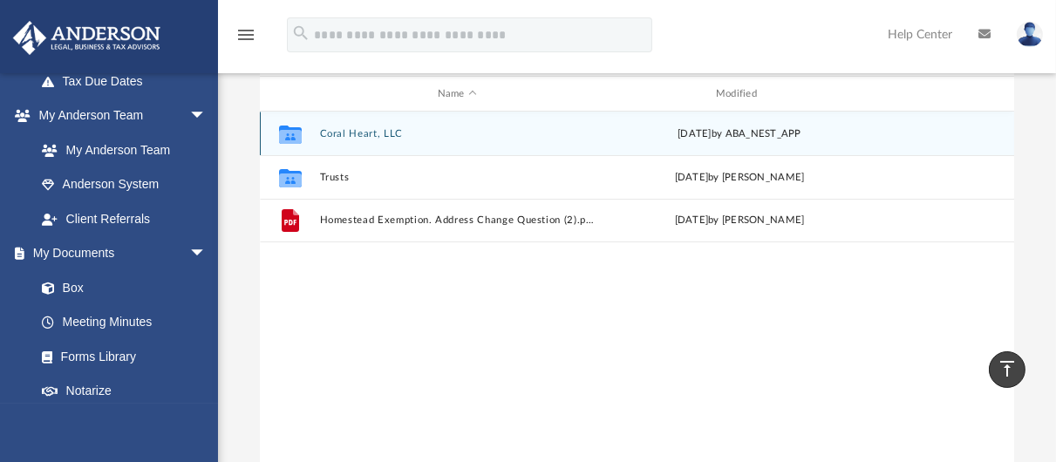
scroll to position [180, 0]
click at [369, 130] on button "Coral Heart, LLC" at bounding box center [457, 135] width 275 height 11
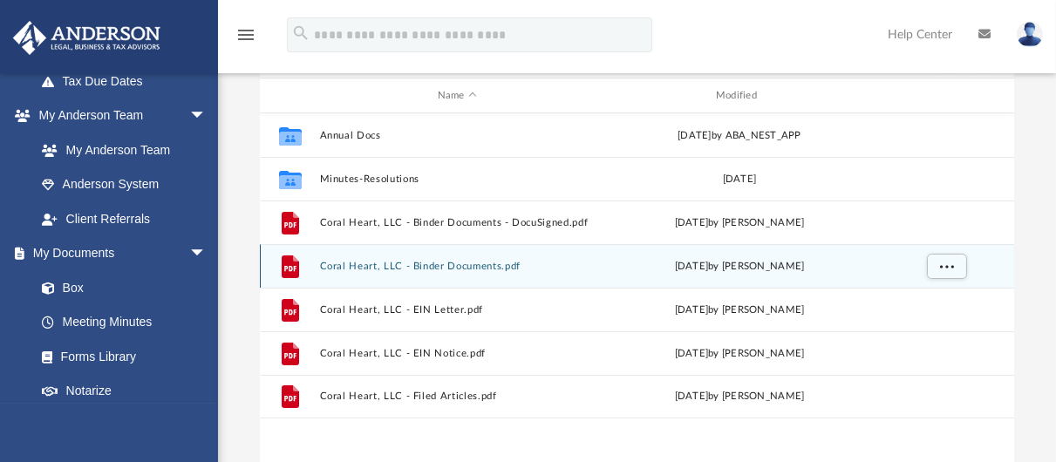
click at [496, 261] on button "Coral Heart, LLC - Binder Documents.pdf" at bounding box center [457, 266] width 275 height 11
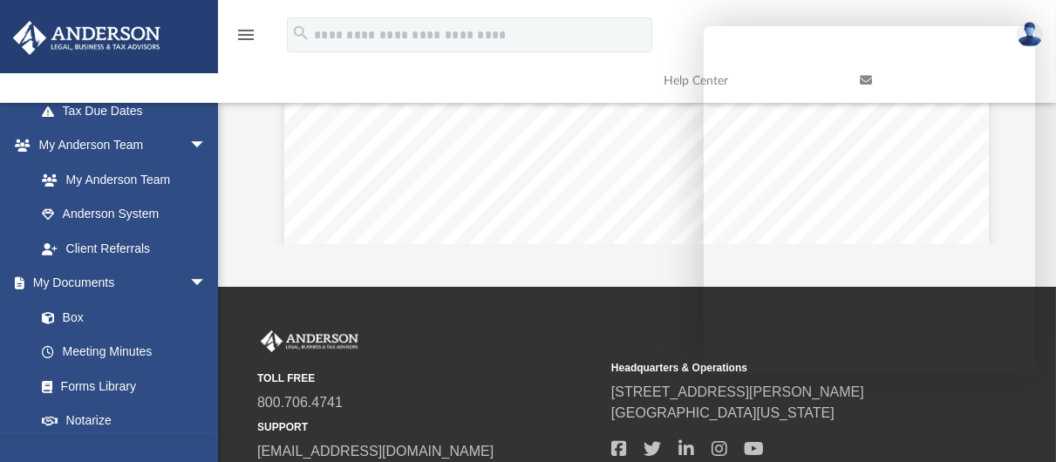
scroll to position [411, 0]
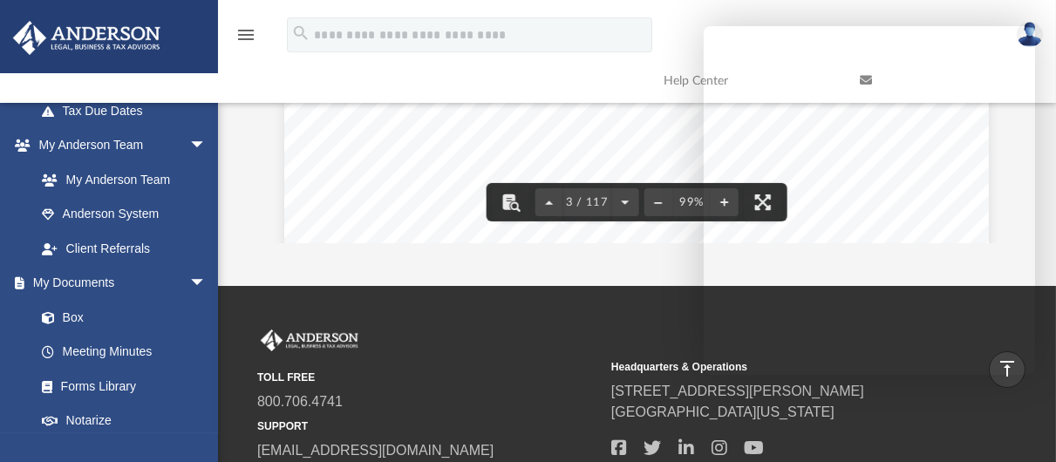
click at [608, 76] on div "menu search Site Menu add coralheartllc@gmail.com My Profile Reset Password Log…" at bounding box center [528, 57] width 1030 height 89
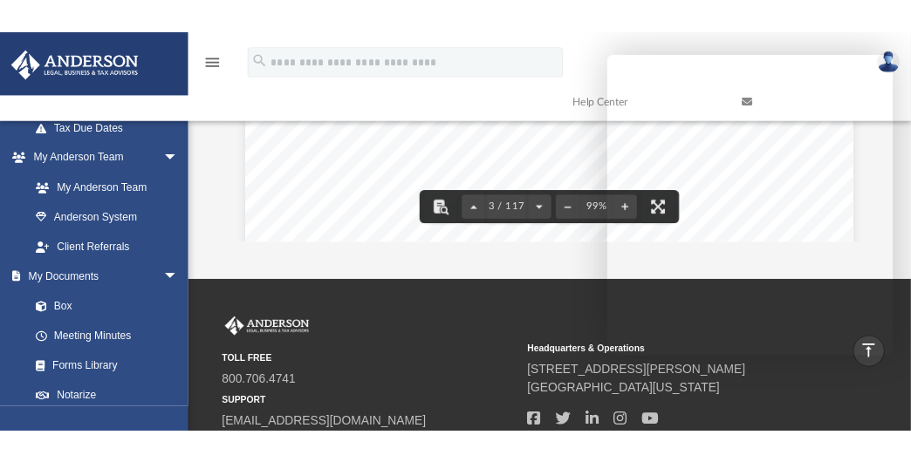
scroll to position [0, 0]
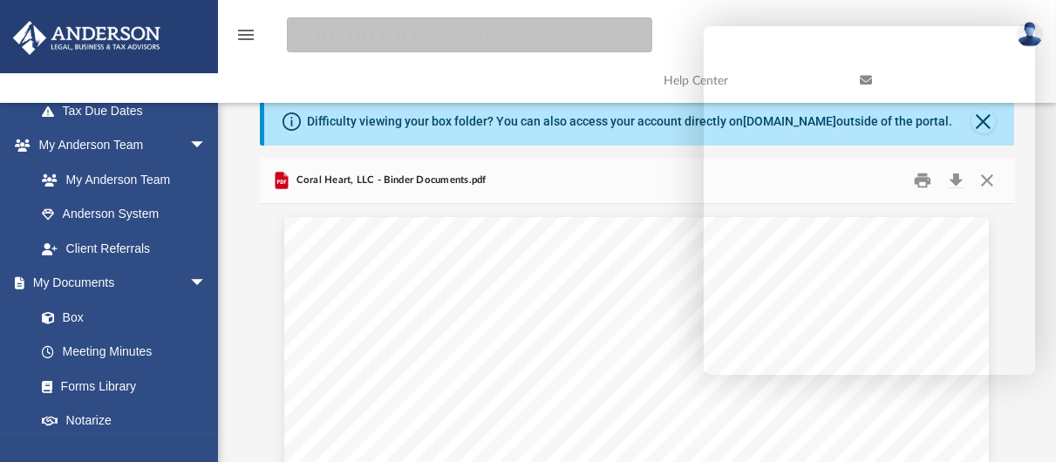
click at [619, 24] on input "search" at bounding box center [470, 34] width 366 height 35
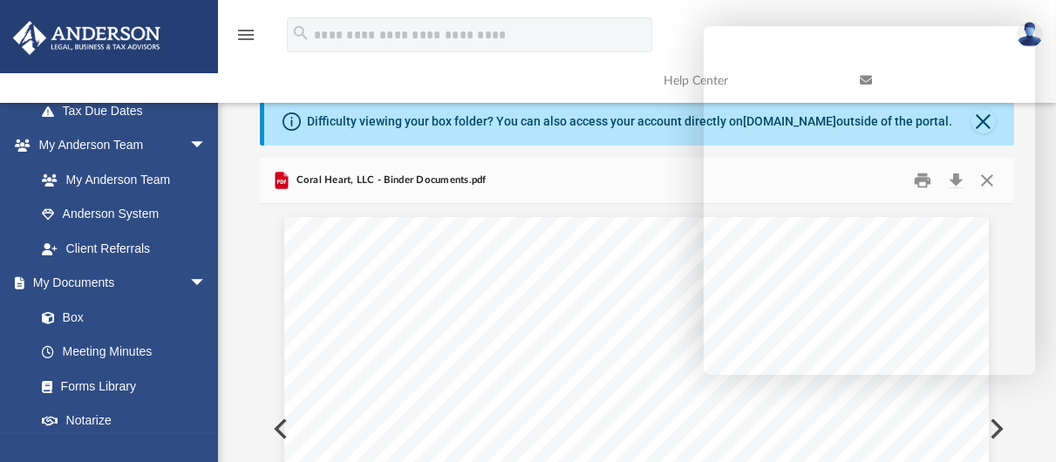
click at [619, 63] on div "menu search Site Menu add coralheartllc@gmail.com My Profile Reset Password Log…" at bounding box center [528, 57] width 1030 height 89
click at [1036, 44] on img at bounding box center [1030, 34] width 26 height 25
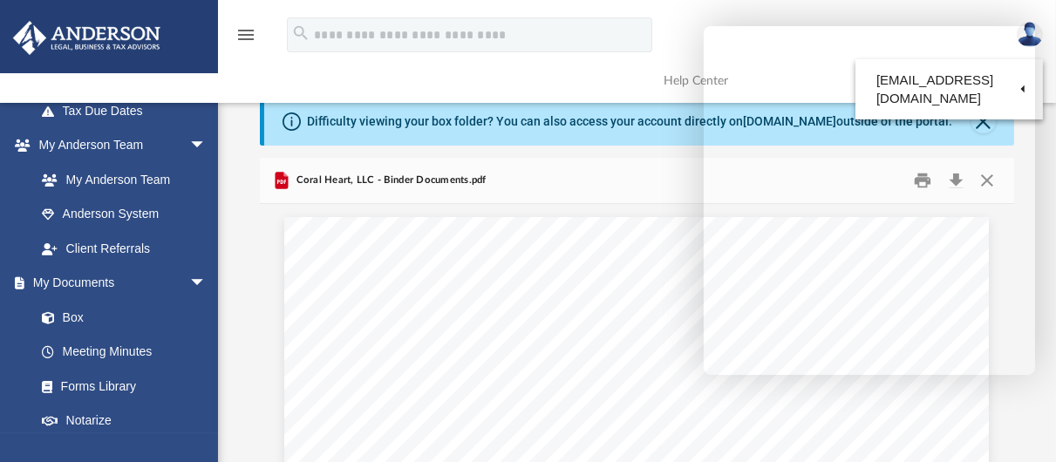
click at [1049, 36] on link at bounding box center [1030, 34] width 52 height 77
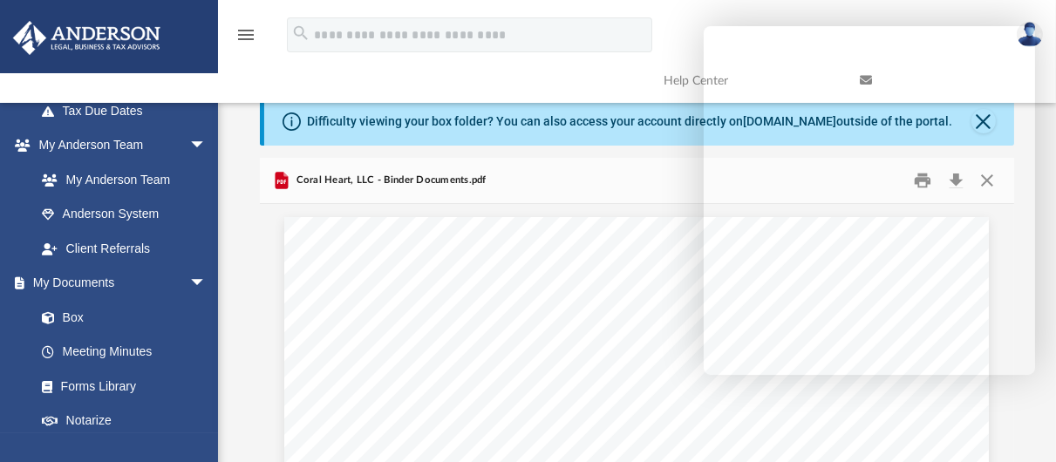
click at [1035, 18] on link at bounding box center [1030, 34] width 52 height 77
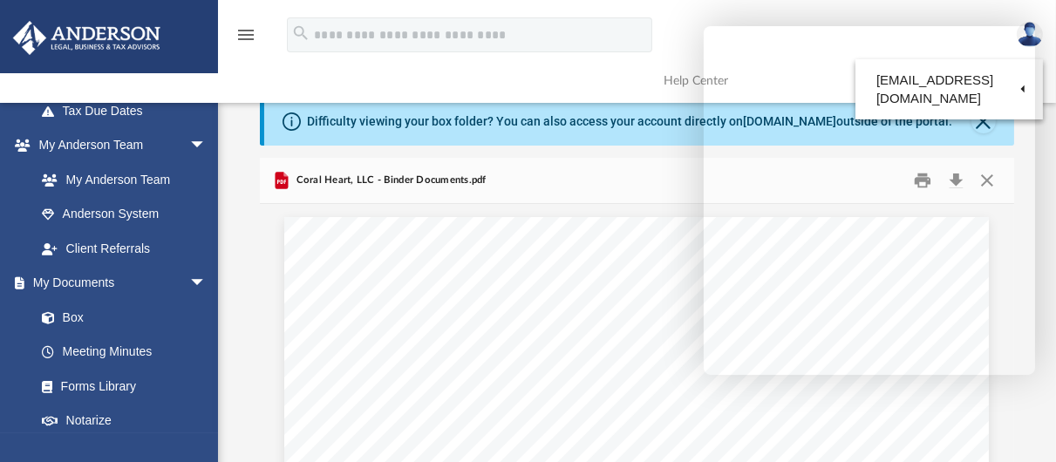
click at [974, 3] on div "menu search Site Menu add coralheartllc@gmail.com My Profile Reset Password Log…" at bounding box center [528, 51] width 1056 height 102
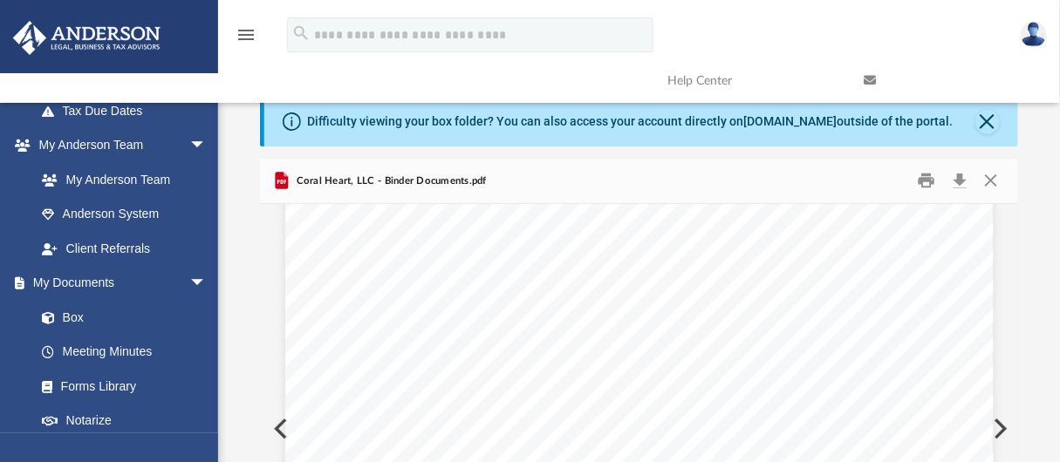
click at [869, 76] on icon at bounding box center [870, 80] width 12 height 12
click at [876, 80] on icon at bounding box center [870, 80] width 12 height 12
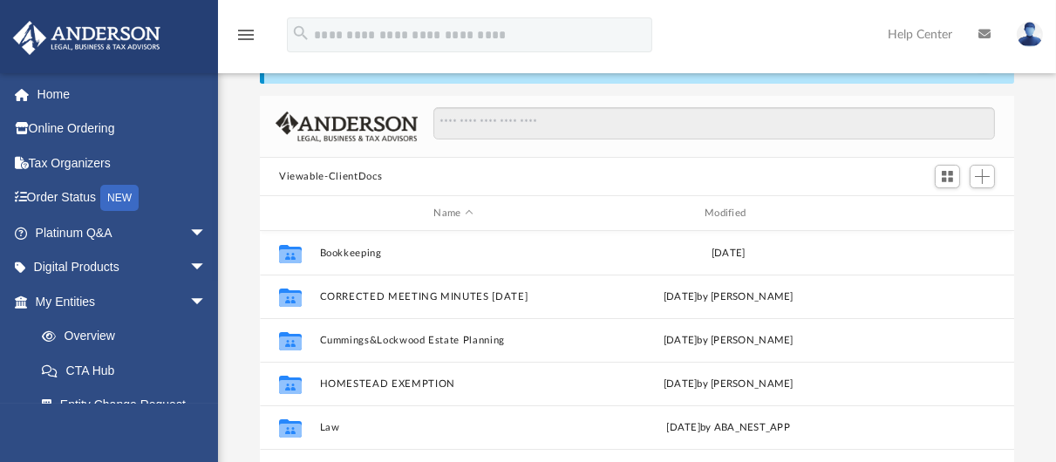
scroll to position [16, 15]
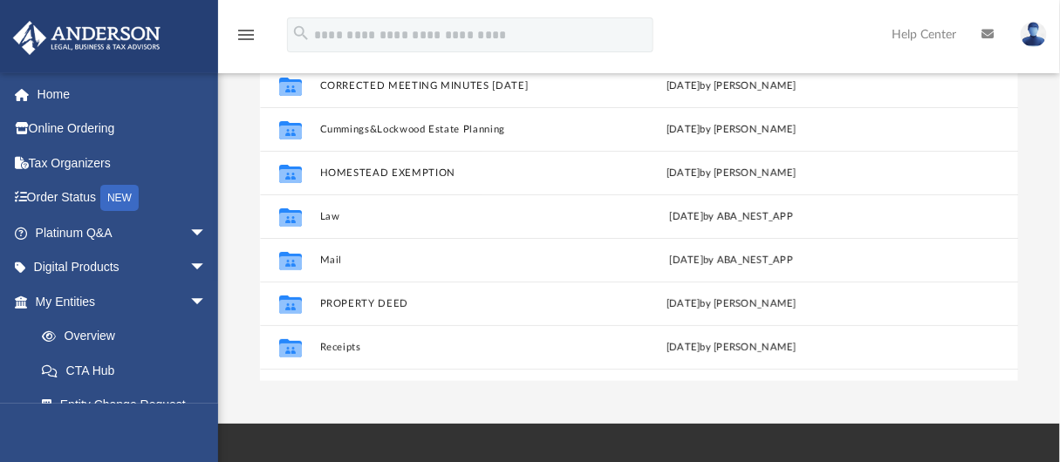
scroll to position [274, 0]
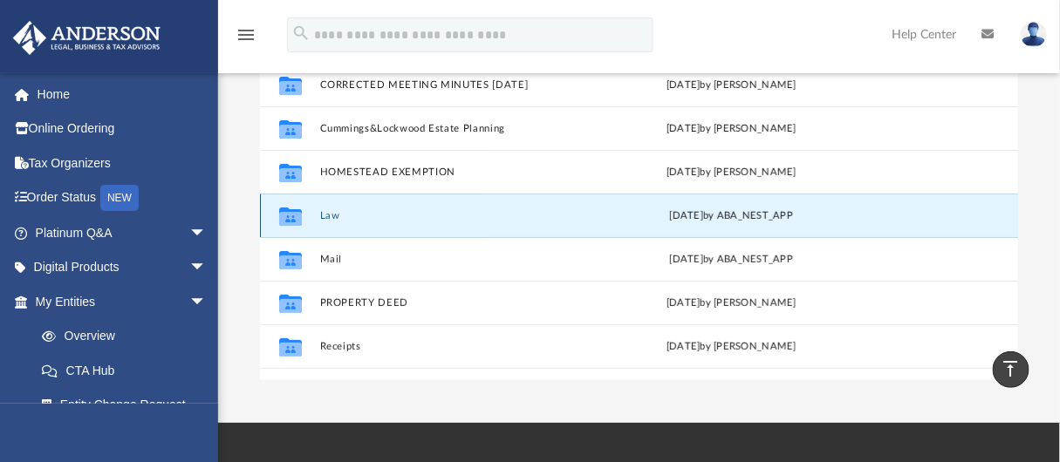
click at [335, 214] on button "Law" at bounding box center [455, 215] width 270 height 11
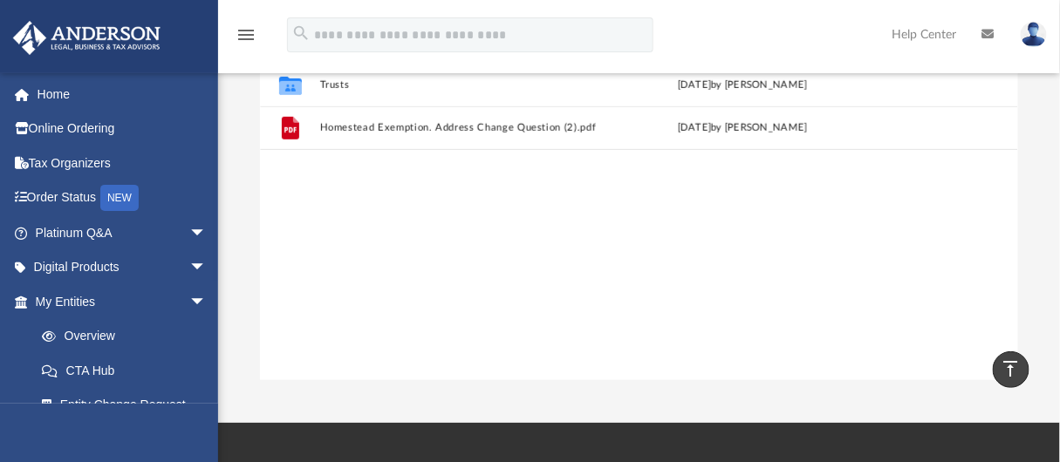
scroll to position [188, 0]
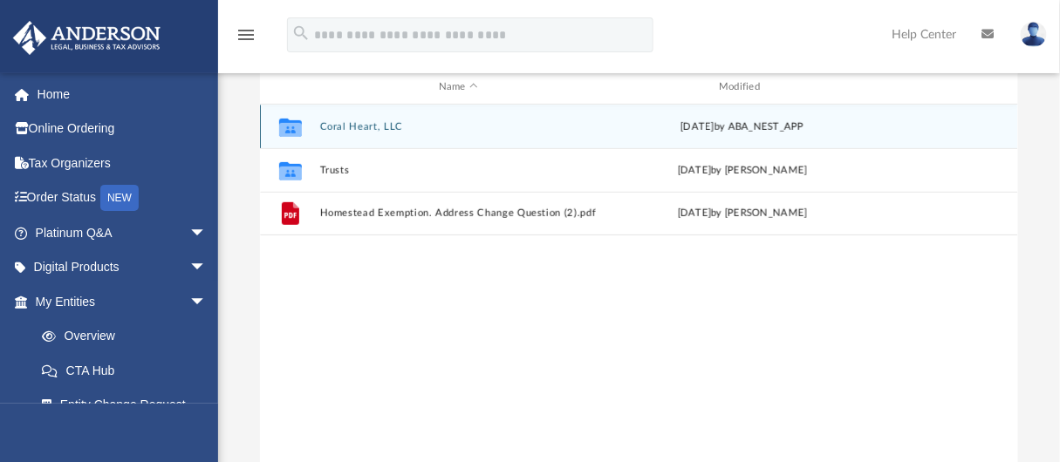
click at [384, 115] on div "Collaborated Folder Coral Heart, LLC [DATE] by ABA_NEST_APP" at bounding box center [639, 127] width 758 height 44
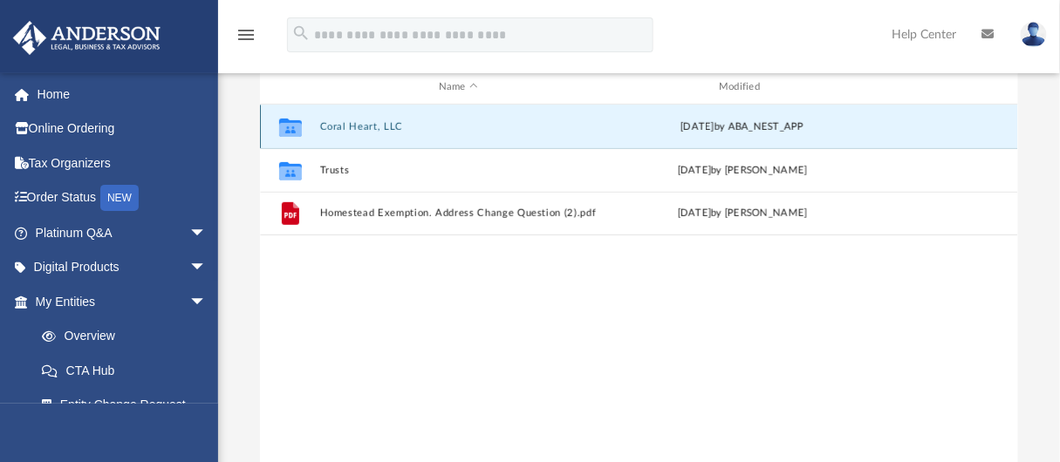
click at [384, 122] on button "Coral Heart, LLC" at bounding box center [458, 126] width 277 height 11
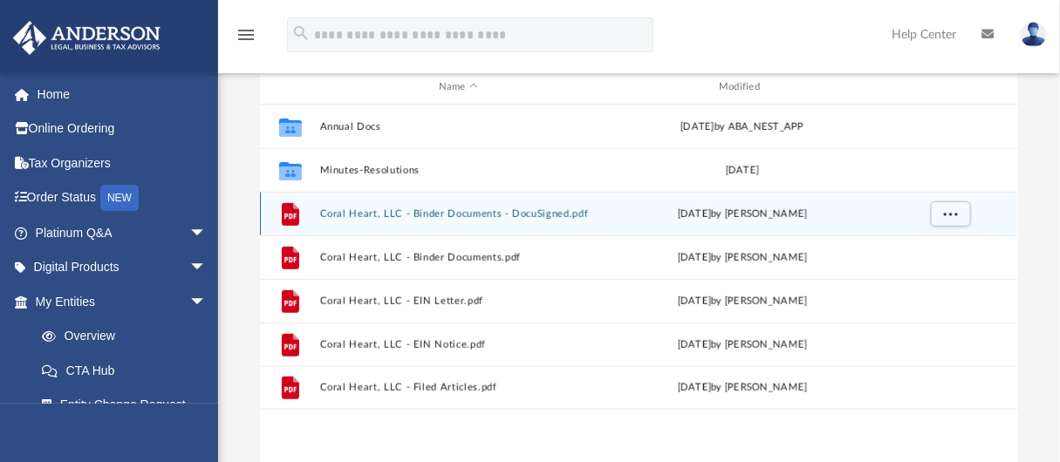
click at [468, 211] on button "Coral Heart, LLC - Binder Documents - DocuSigned.pdf" at bounding box center [458, 213] width 277 height 11
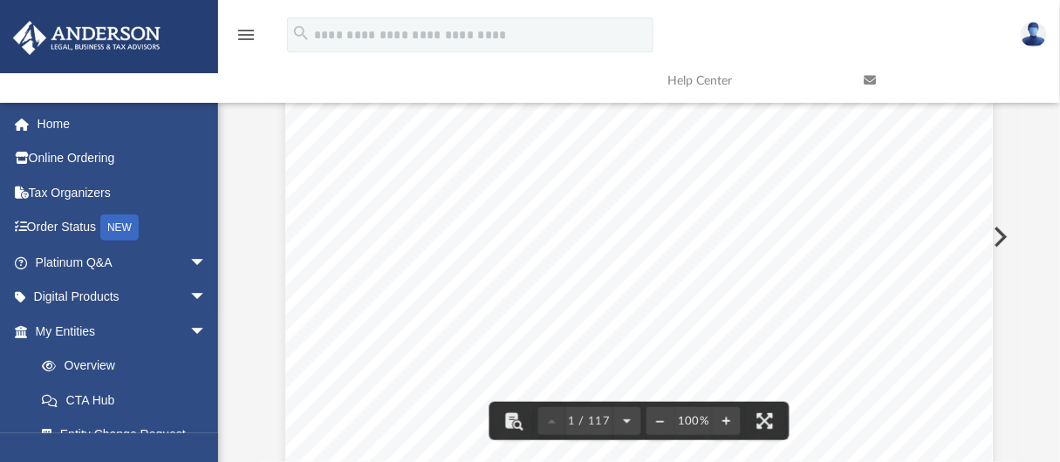
scroll to position [0, 0]
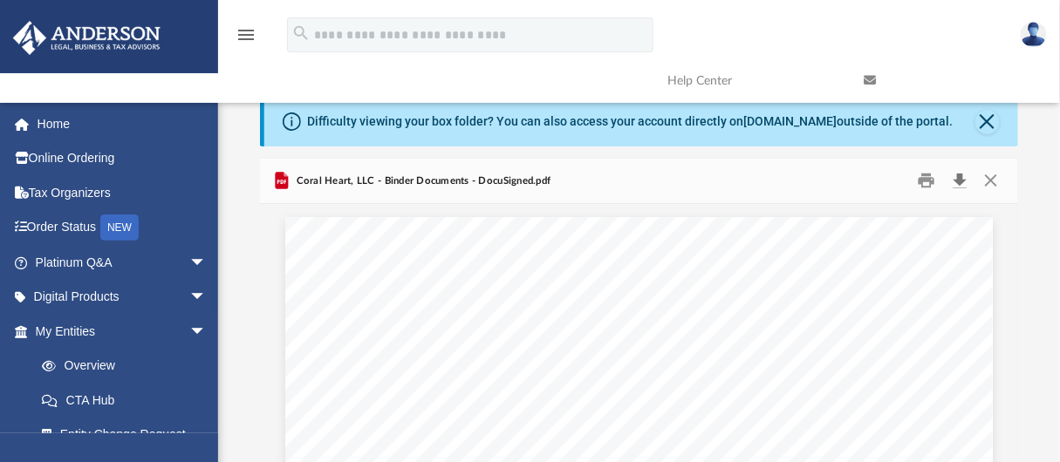
click at [965, 177] on button "Download" at bounding box center [959, 180] width 31 height 27
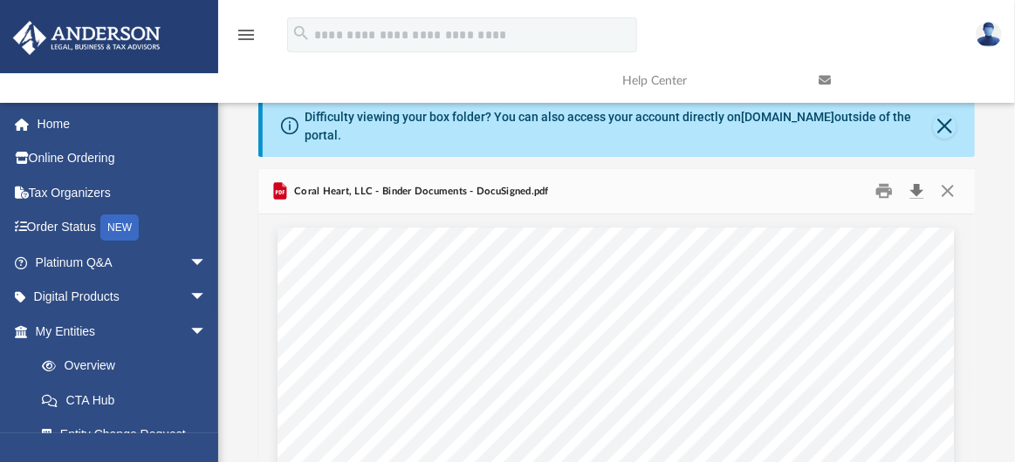
scroll to position [16, 15]
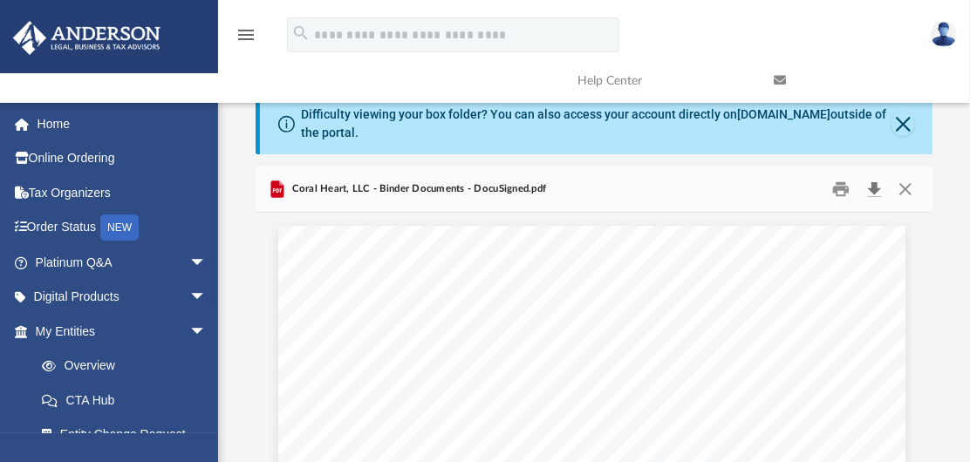
click at [876, 187] on button "Download" at bounding box center [873, 189] width 31 height 27
click at [877, 188] on button "Download" at bounding box center [873, 189] width 31 height 27
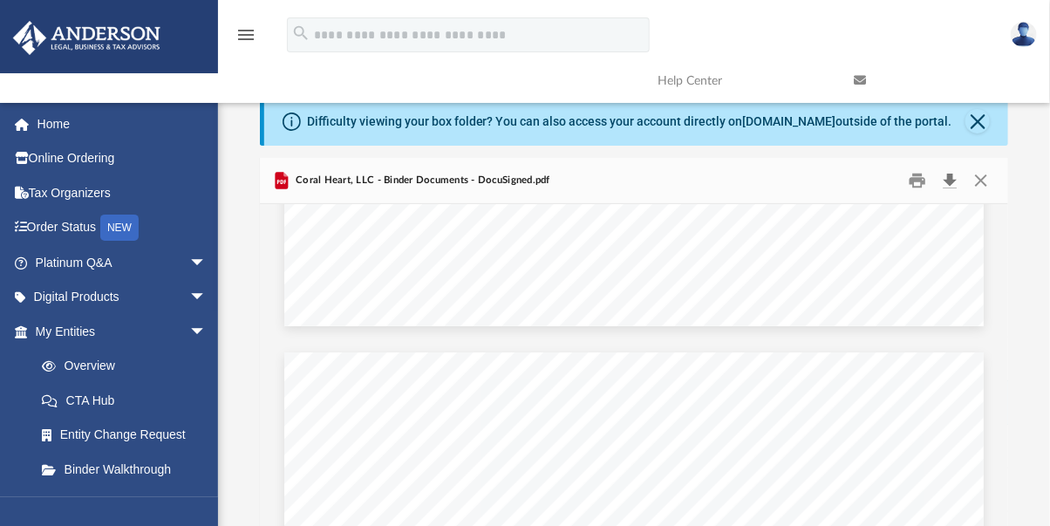
scroll to position [799, 0]
